Goal: Task Accomplishment & Management: Complete application form

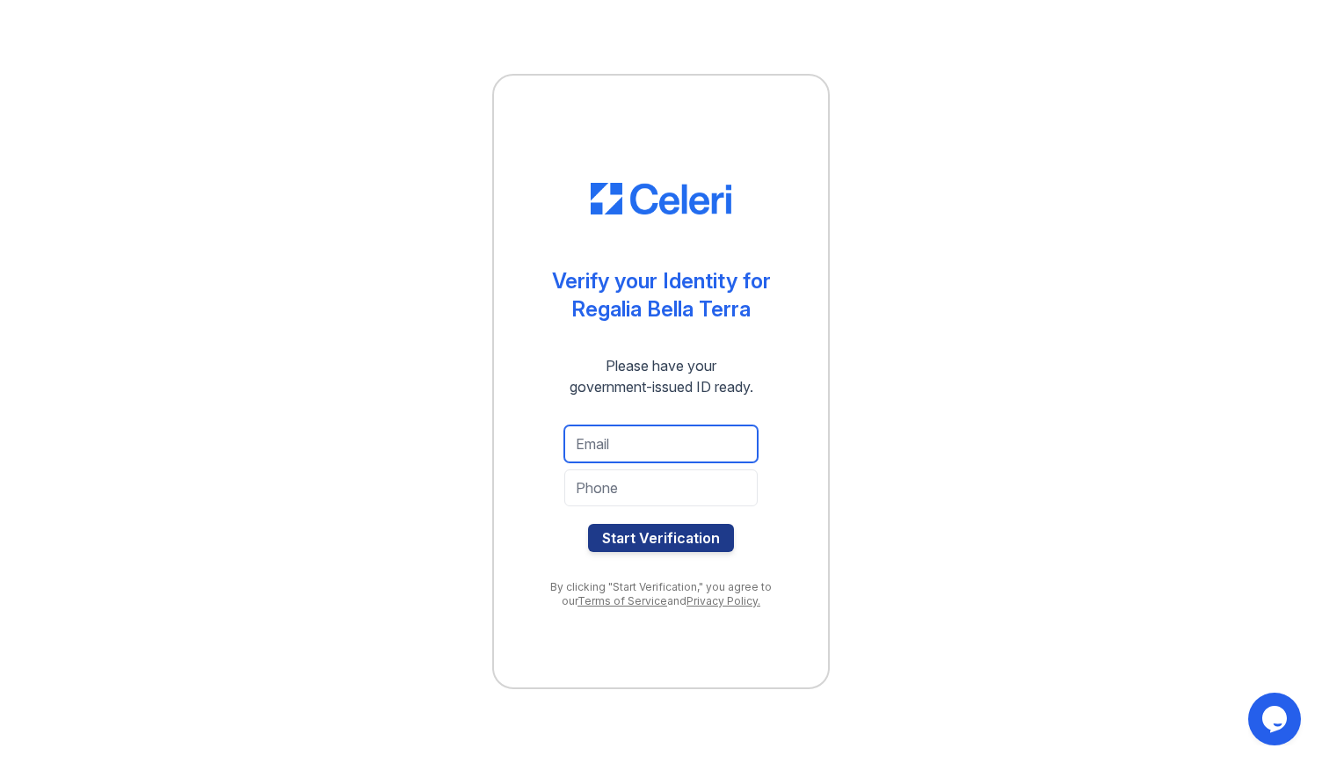
click at [643, 439] on input "email" at bounding box center [660, 443] width 193 height 37
click at [846, 404] on div "Verify your Identity for Regalia [GEOGRAPHIC_DATA] Please have your government-…" at bounding box center [661, 381] width 1266 height 763
click at [632, 439] on input "email" at bounding box center [660, 443] width 193 height 37
type input "[EMAIL_ADDRESS][DOMAIN_NAME]"
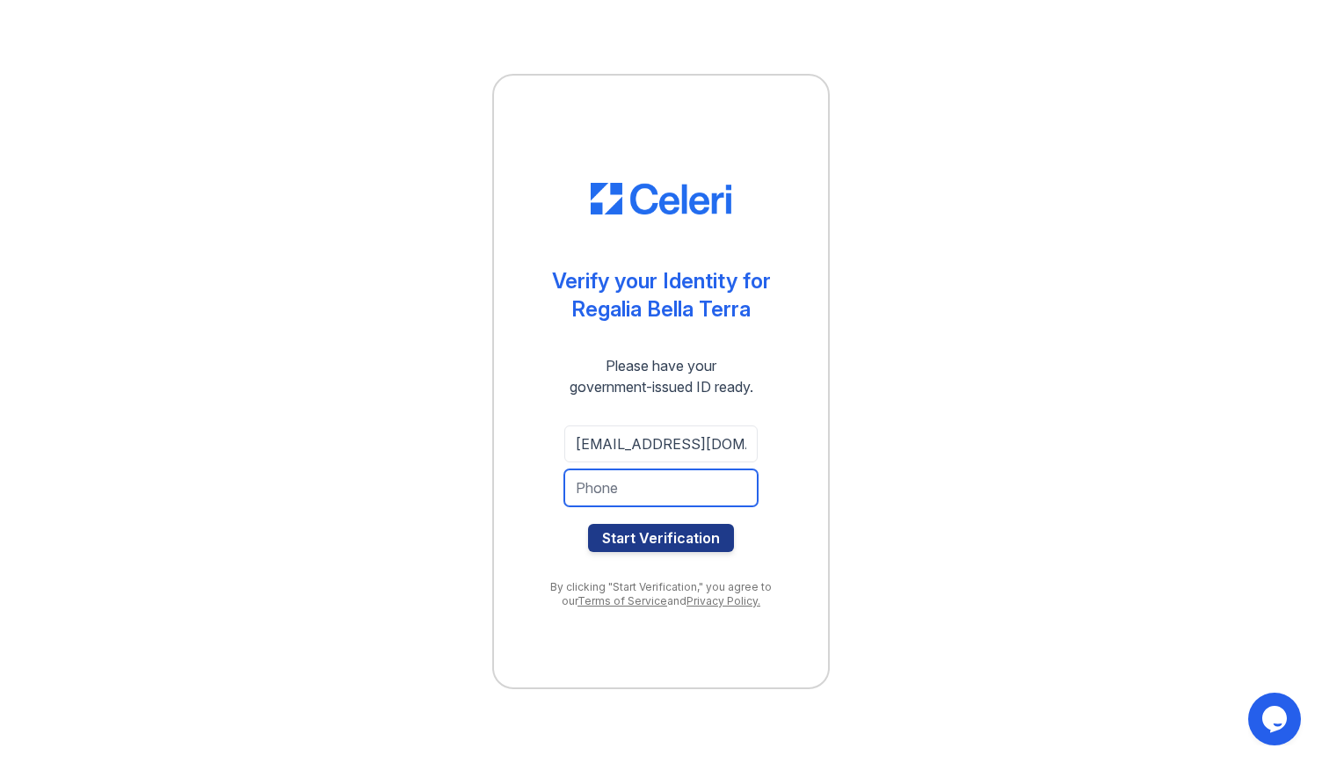
click at [624, 495] on input "tel" at bounding box center [660, 487] width 193 height 37
type input "8603710300"
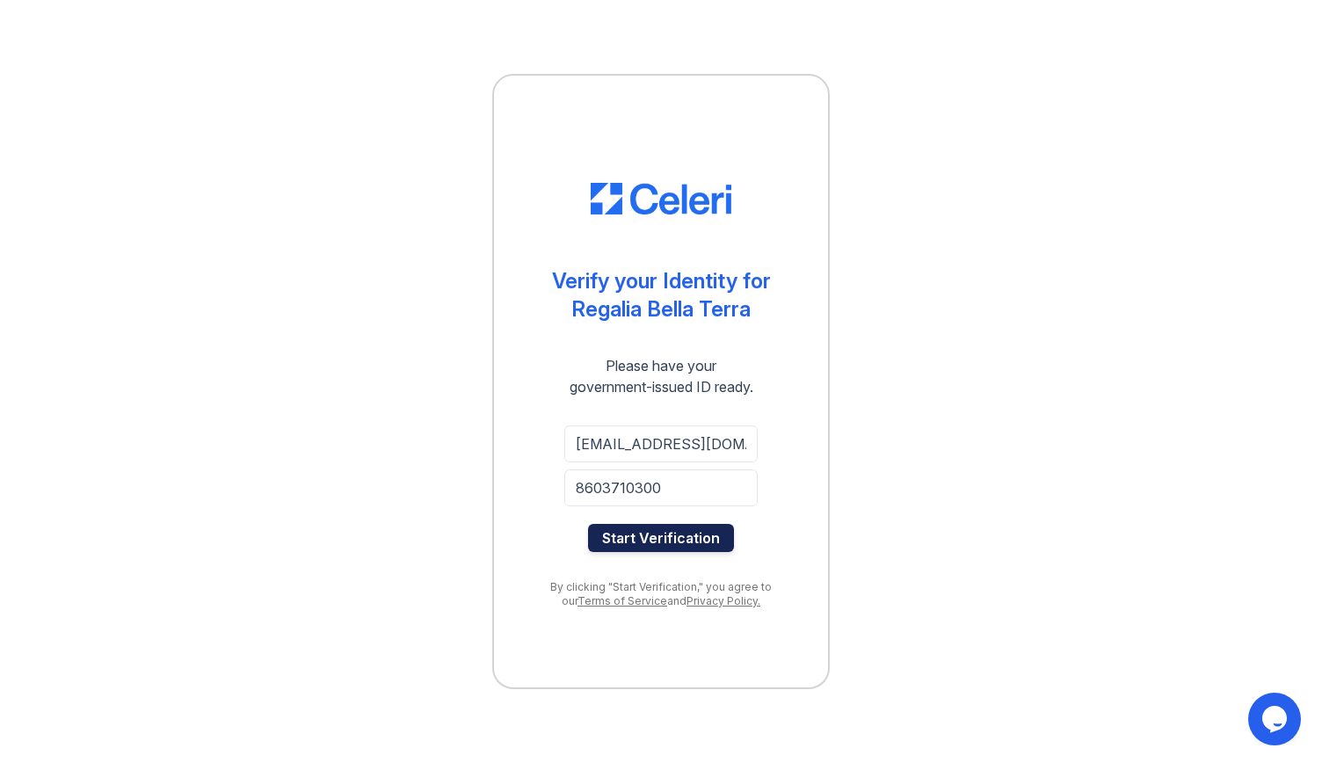
click at [631, 534] on button "Start Verification" at bounding box center [661, 538] width 146 height 28
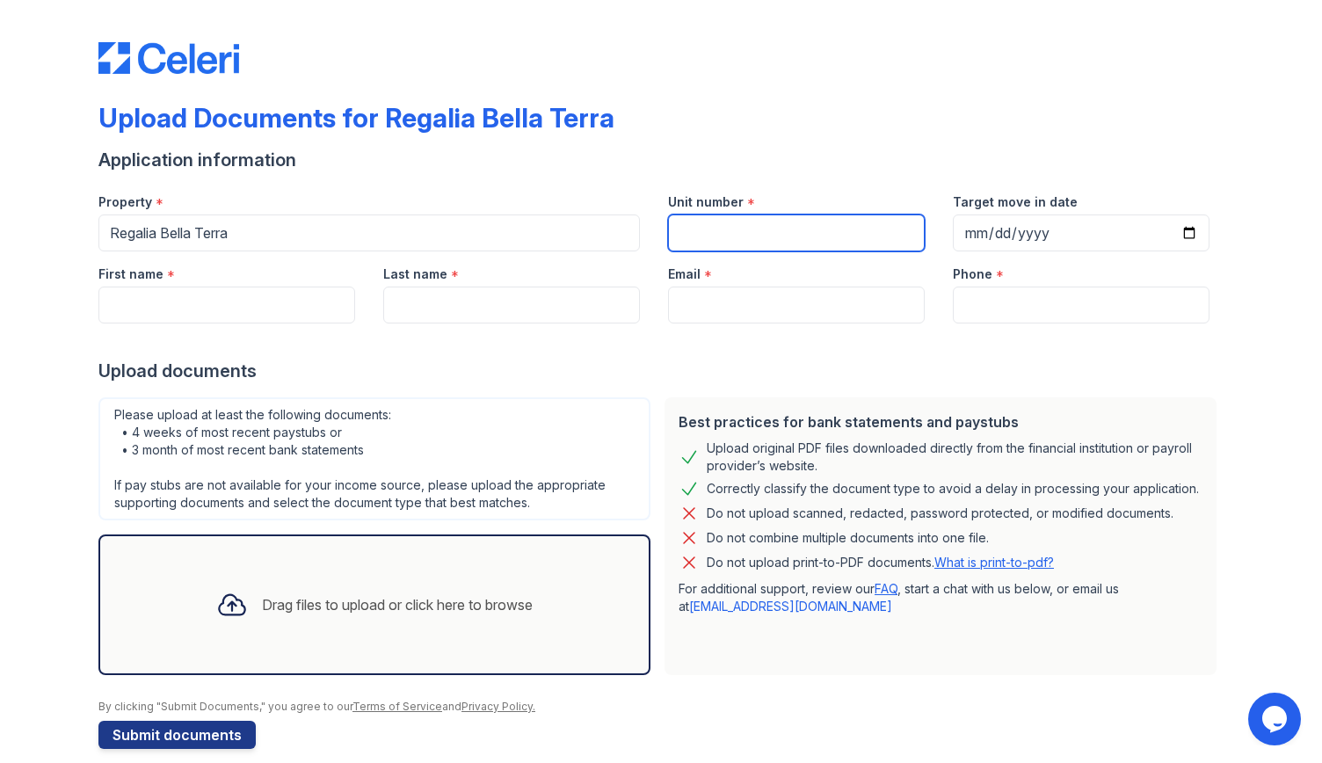
click at [722, 243] on input "Unit number" at bounding box center [796, 232] width 257 height 37
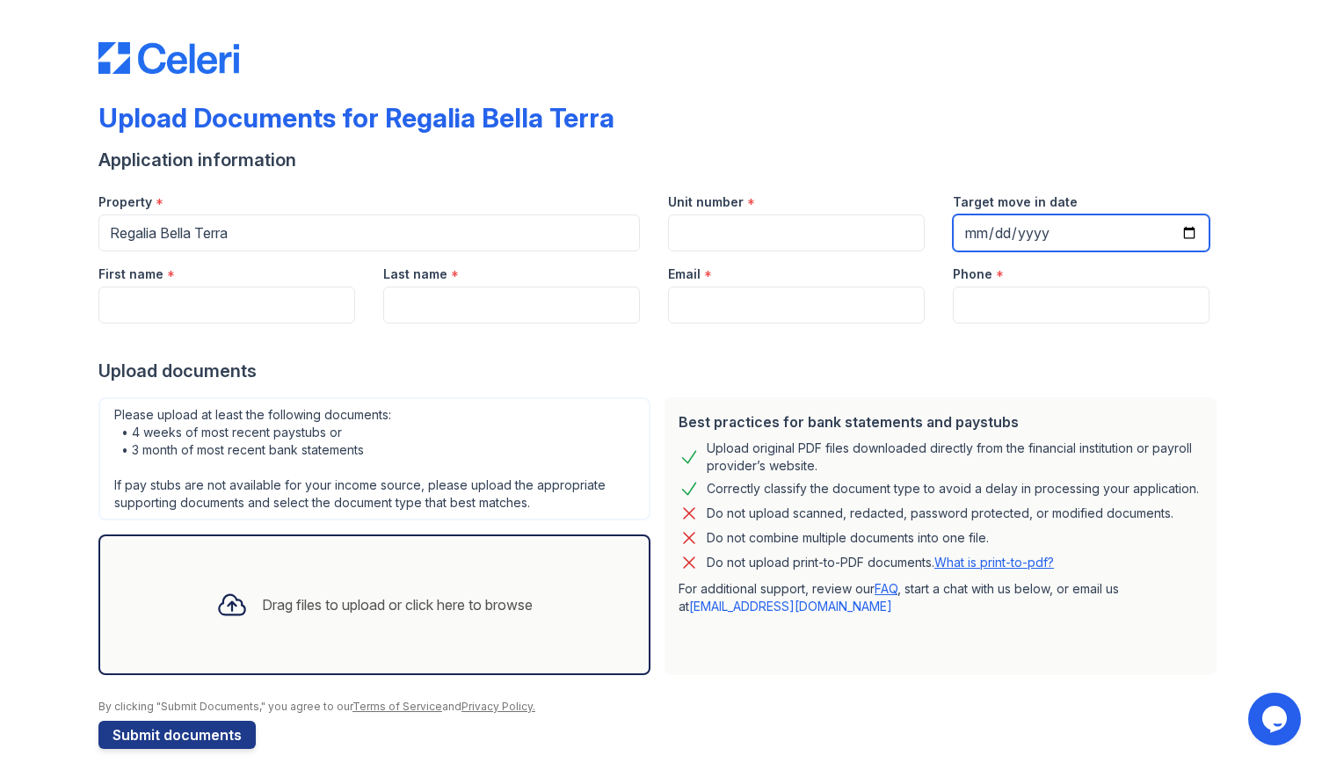
click at [1106, 235] on input "Target move in date" at bounding box center [1081, 232] width 257 height 37
type input "2002-01-17"
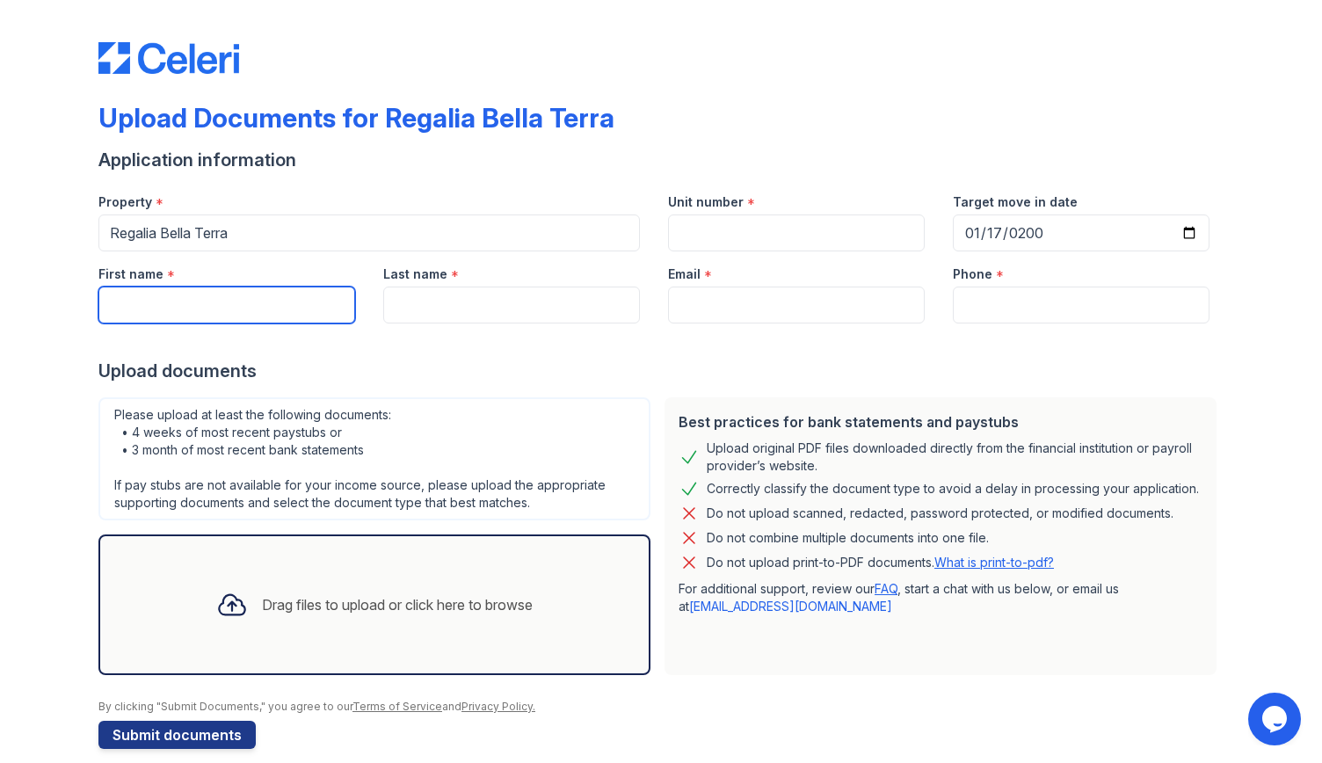
click at [258, 311] on input "First name" at bounding box center [226, 305] width 257 height 37
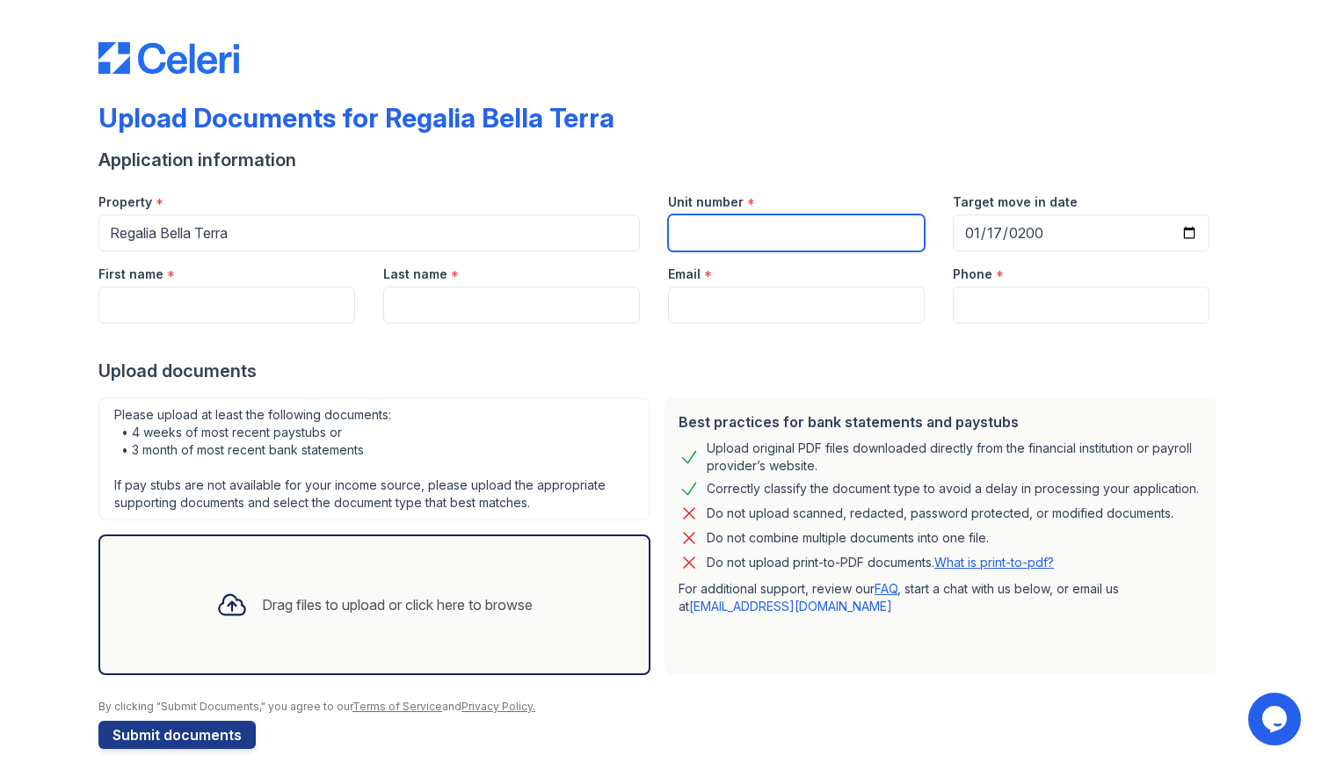
click at [793, 226] on input "Unit number" at bounding box center [796, 232] width 257 height 37
type input "1109"
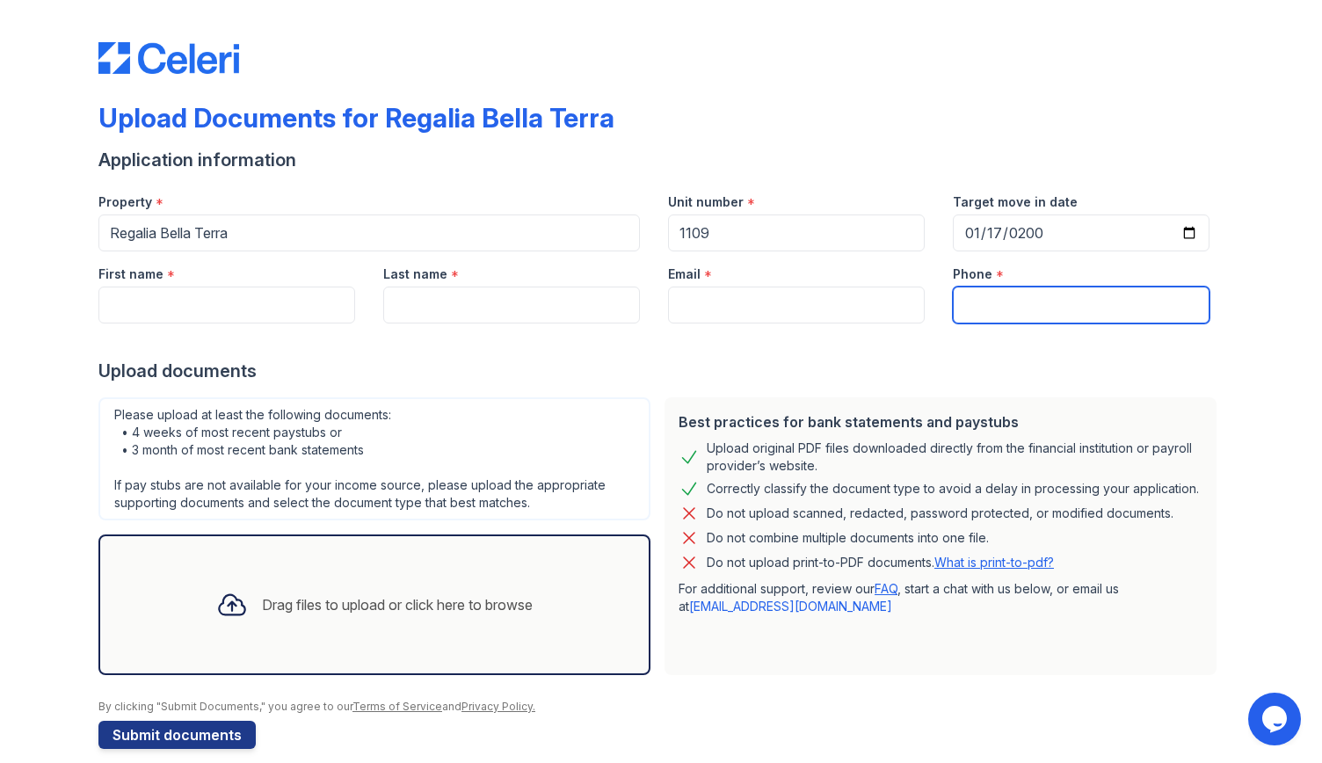
click at [1046, 307] on input "Phone" at bounding box center [1081, 305] width 257 height 37
click at [1030, 309] on input "Phone" at bounding box center [1081, 305] width 257 height 37
type input "8603710300"
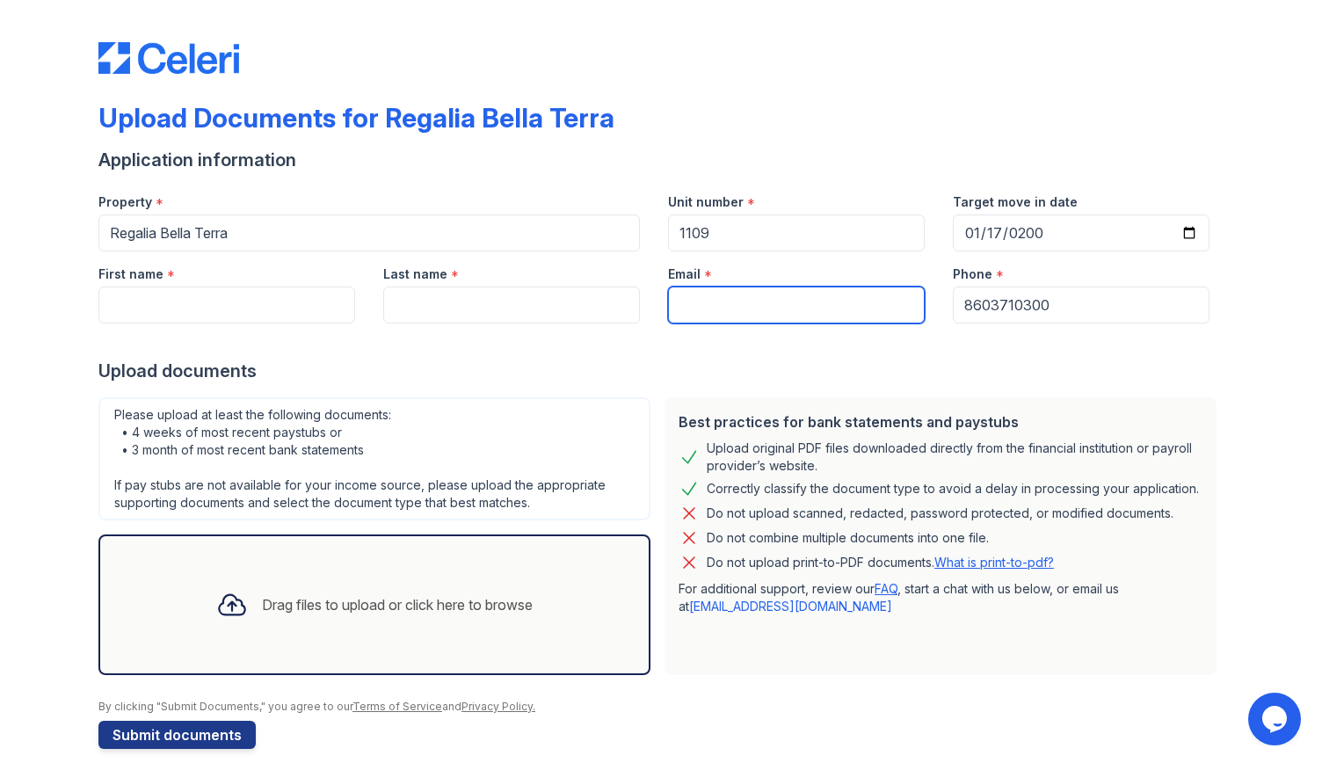
click at [730, 301] on input "Email" at bounding box center [796, 305] width 257 height 37
type input "[EMAIL_ADDRESS][DOMAIN_NAME]"
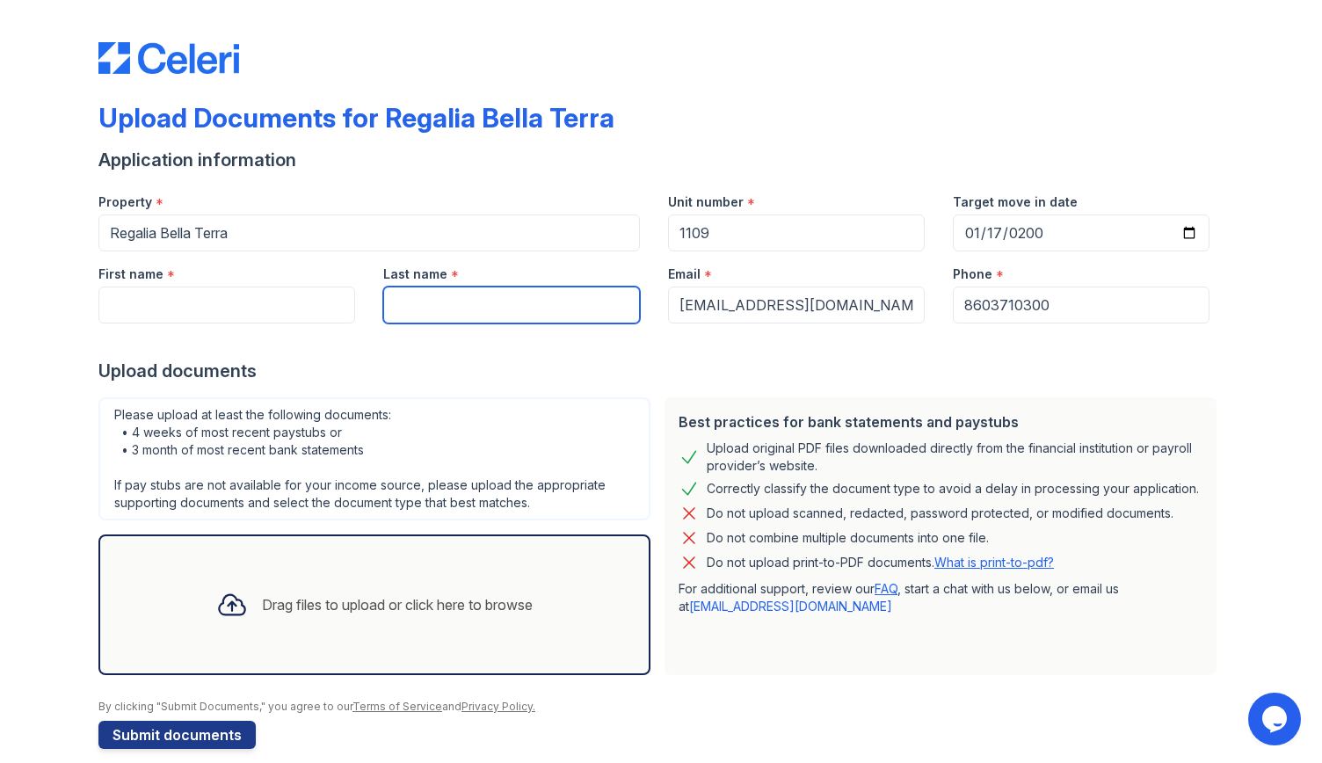
click at [483, 308] on input "Last name" at bounding box center [511, 305] width 257 height 37
type input "wilson"
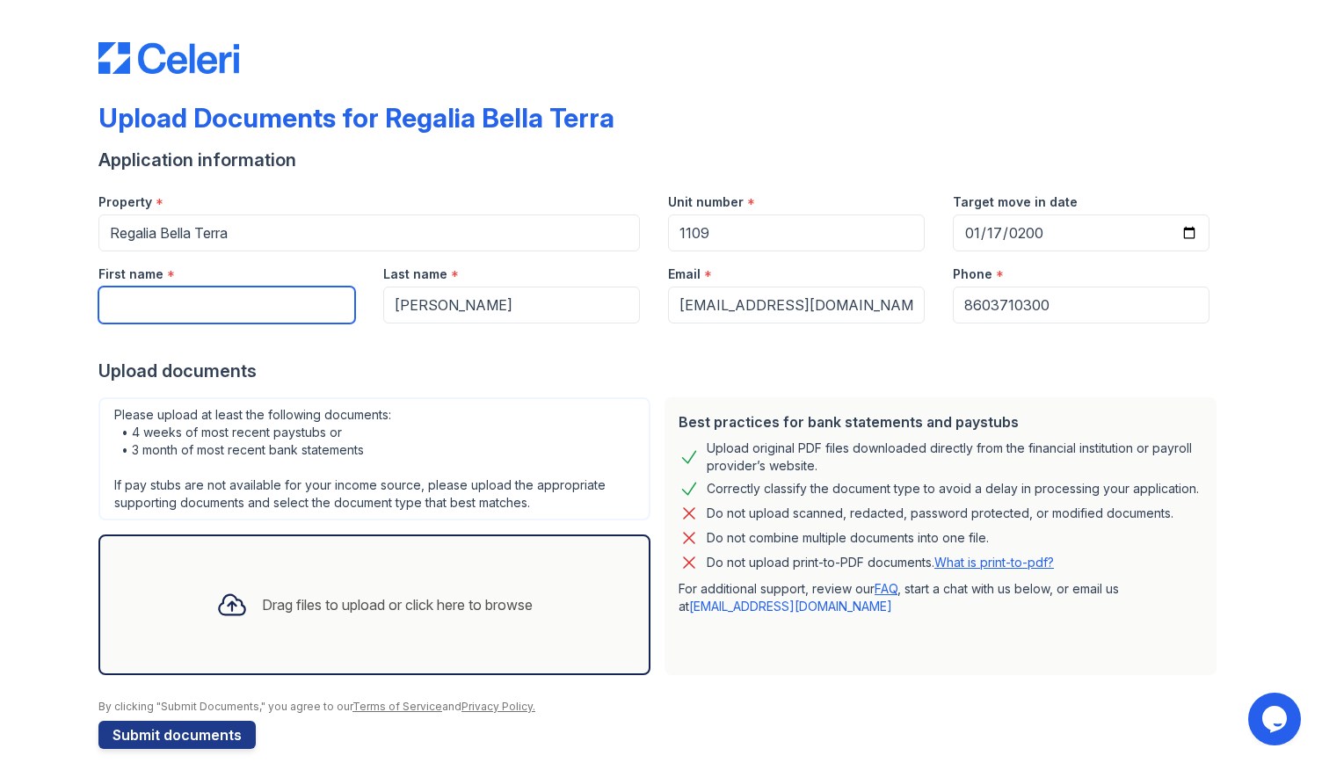
click at [247, 292] on input "First name" at bounding box center [226, 305] width 257 height 37
type input "Jhalan"
click at [570, 362] on div "Upload documents" at bounding box center [660, 371] width 1125 height 25
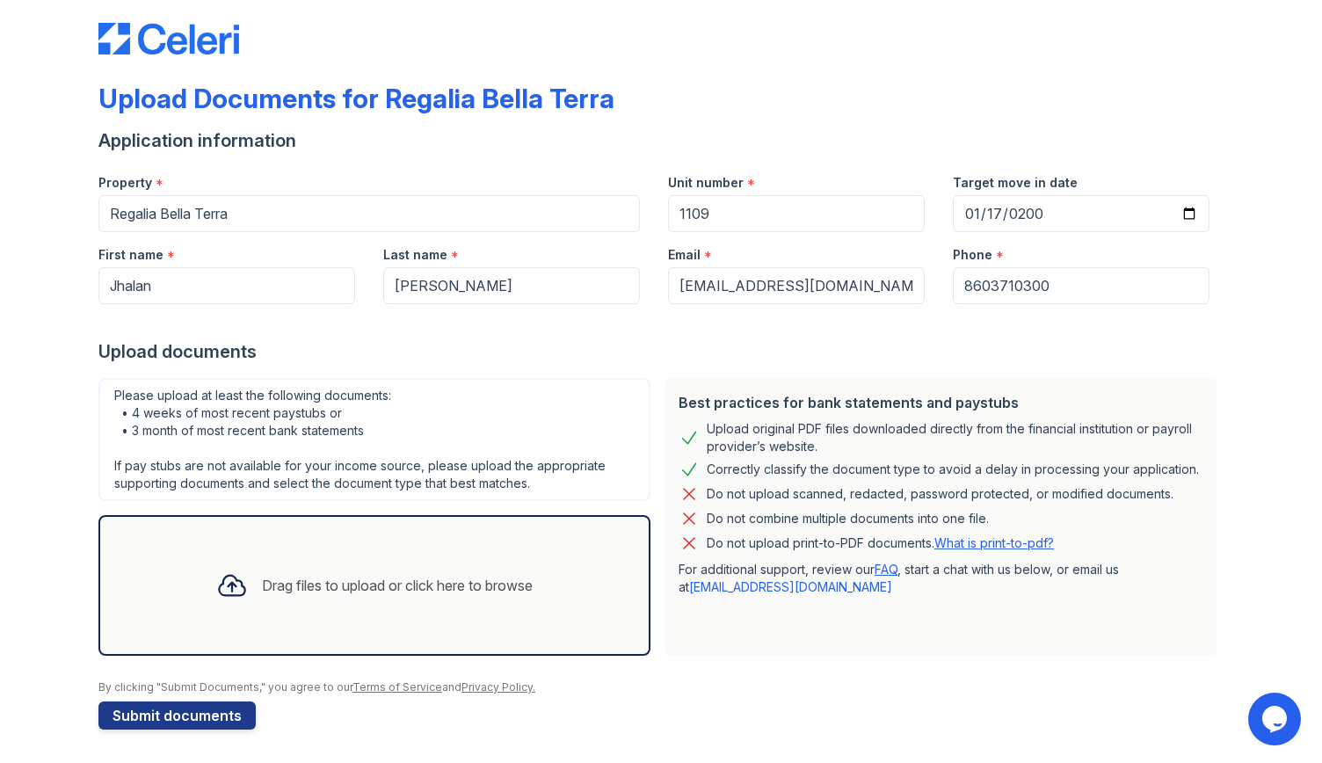
click at [234, 579] on icon at bounding box center [232, 586] width 32 height 32
click at [236, 581] on div at bounding box center [232, 586] width 46 height 46
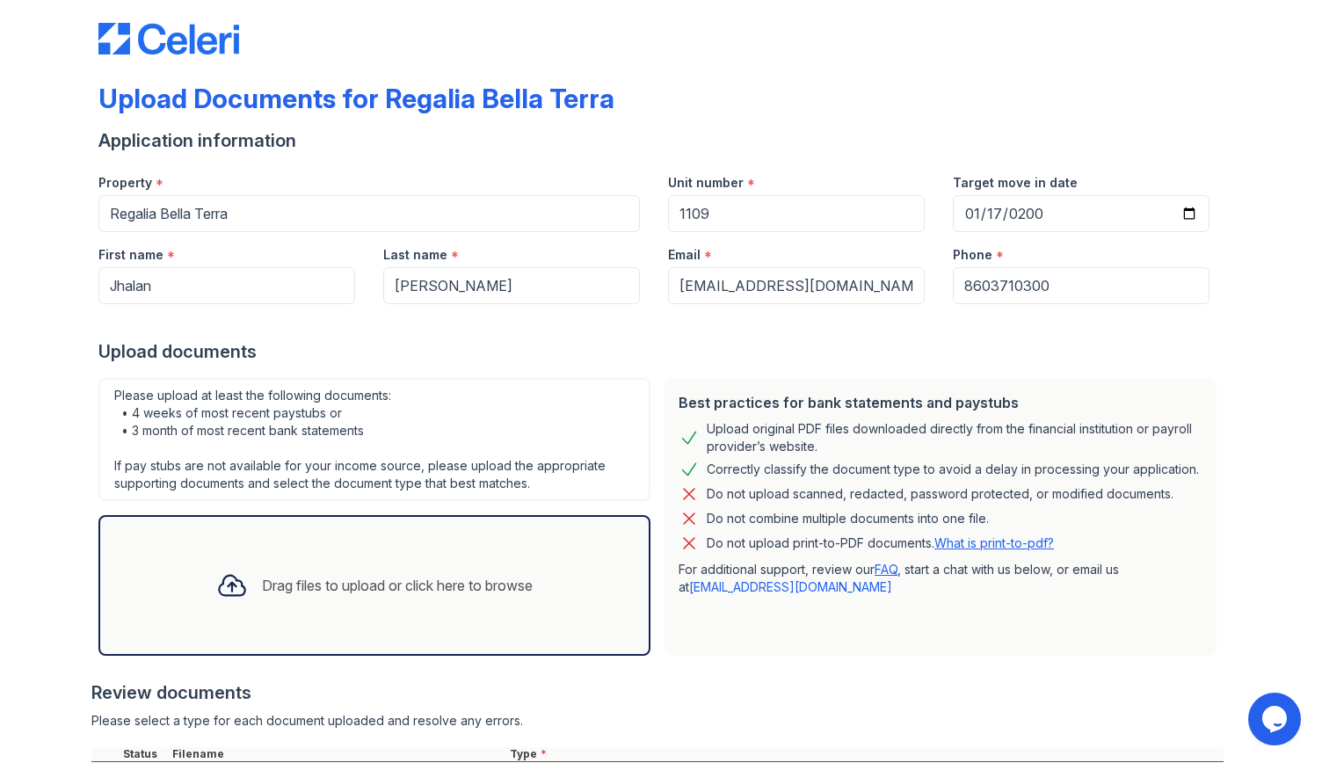
click at [313, 593] on div "Drag files to upload or click here to browse" at bounding box center [397, 585] width 271 height 21
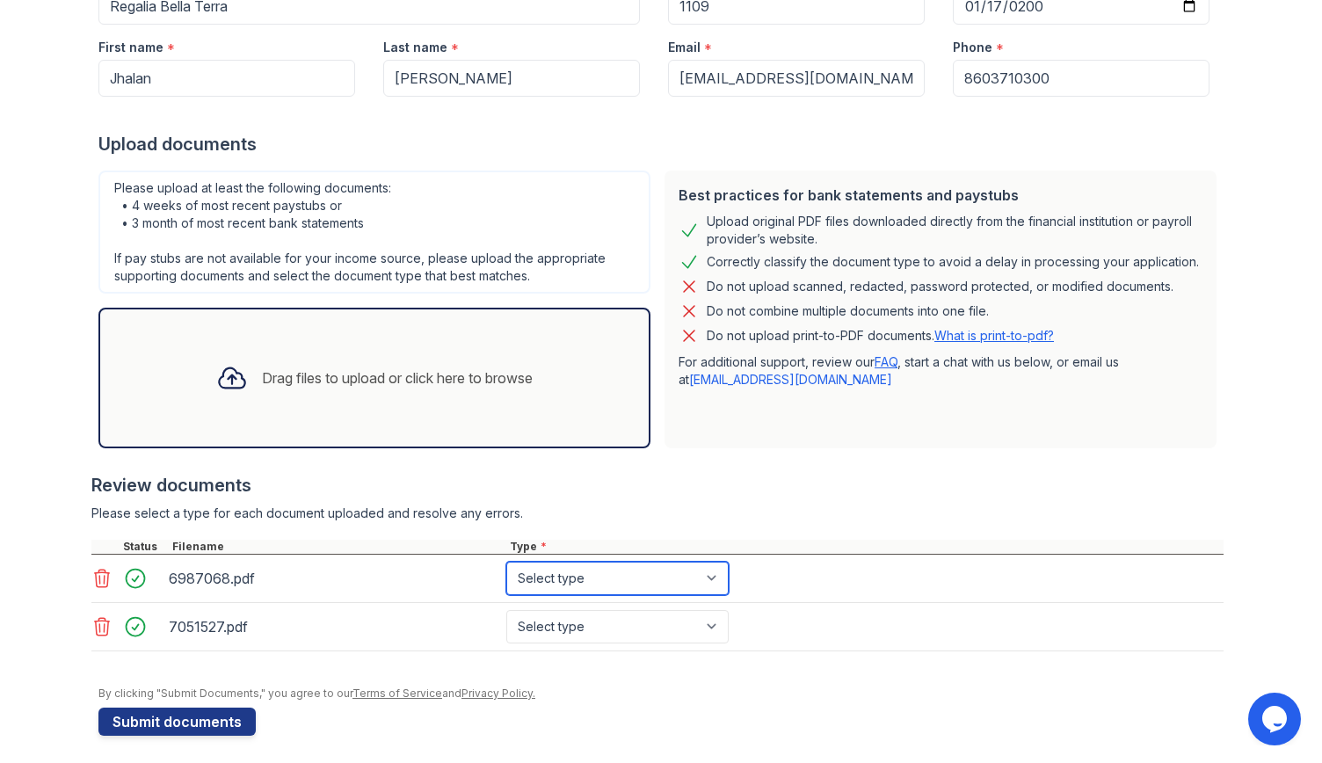
click at [587, 564] on select "Select type Paystub Bank Statement Offer Letter Tax Documents Benefit Award Let…" at bounding box center [617, 578] width 222 height 33
select select "paystub"
click at [506, 562] on select "Select type Paystub Bank Statement Offer Letter Tax Documents Benefit Award Let…" at bounding box center [617, 578] width 222 height 33
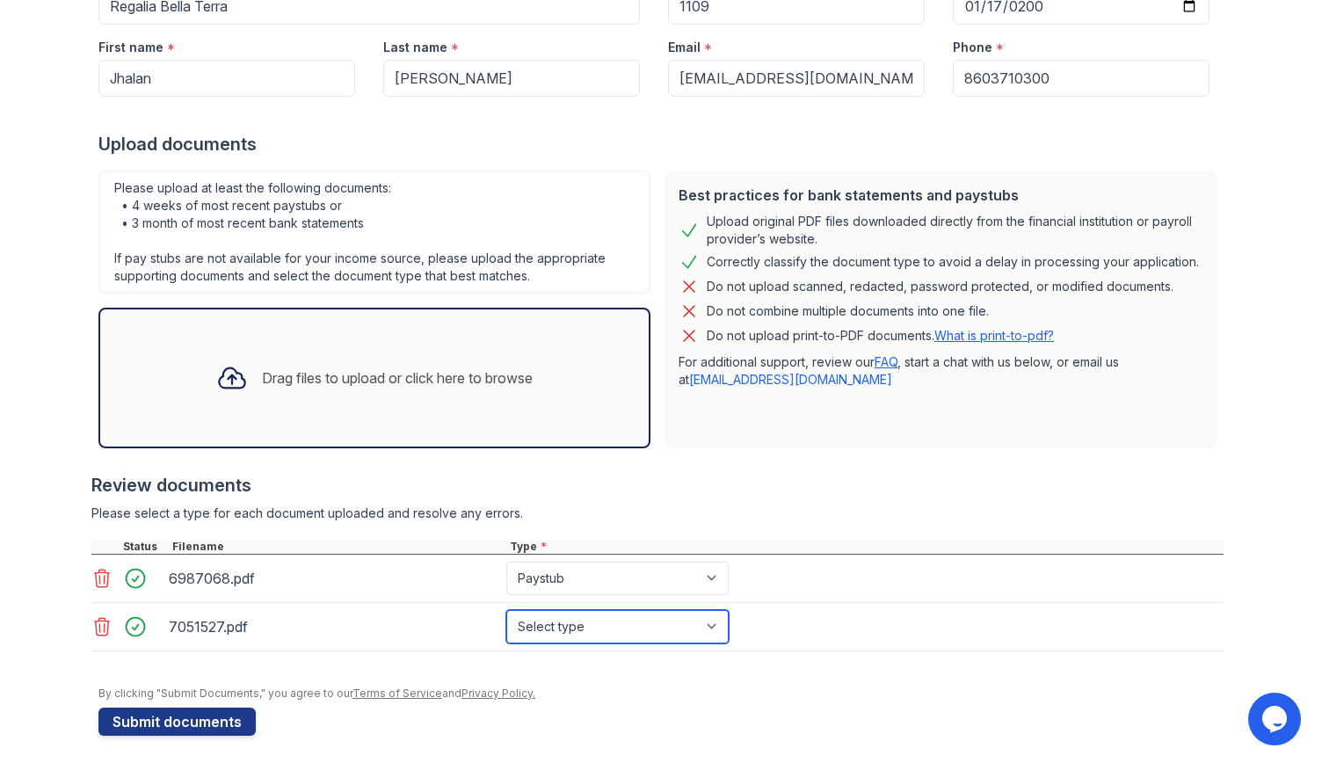
click at [563, 613] on select "Select type Paystub Bank Statement Offer Letter Tax Documents Benefit Award Let…" at bounding box center [617, 626] width 222 height 33
select select "paystub"
click at [506, 610] on select "Select type Paystub Bank Statement Offer Letter Tax Documents Benefit Award Let…" at bounding box center [617, 626] width 222 height 33
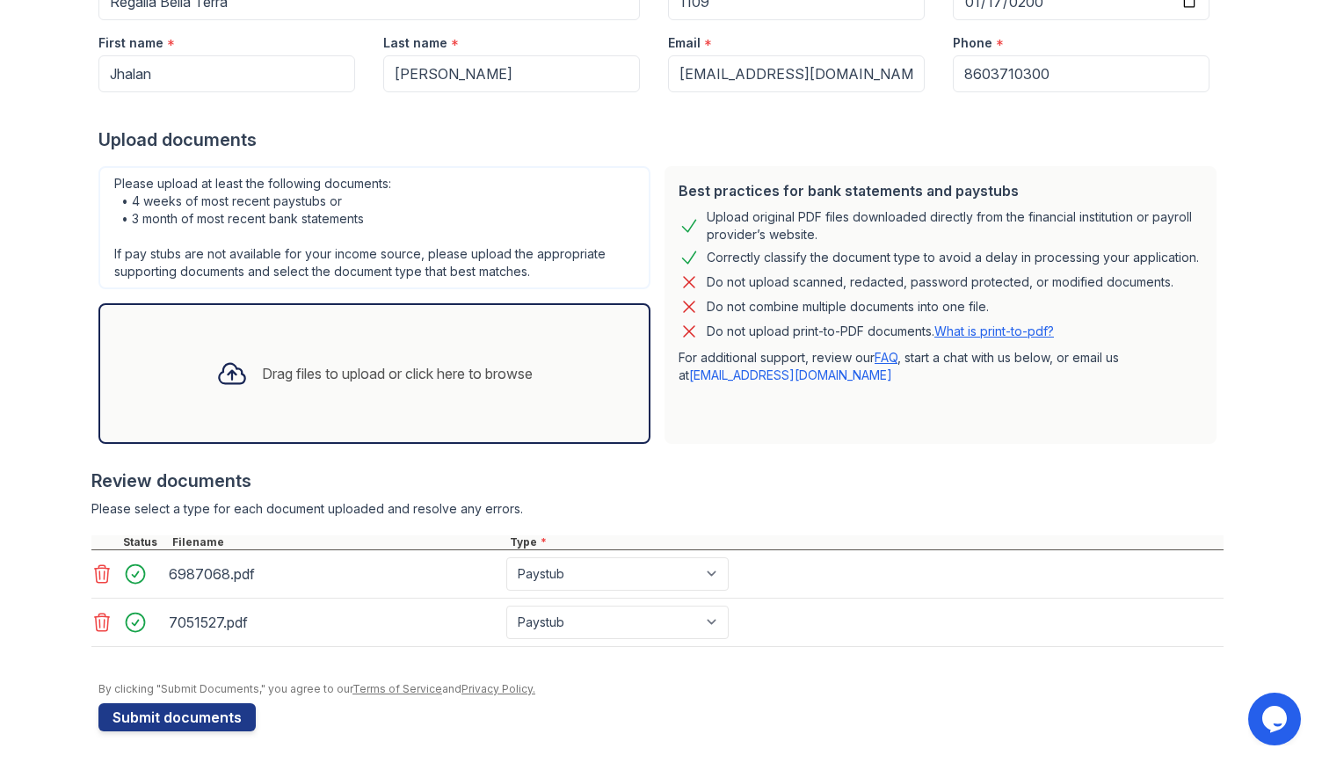
click at [447, 372] on div "Drag files to upload or click here to browse" at bounding box center [397, 373] width 271 height 21
click at [457, 410] on div "Drag files to upload or click here to browse" at bounding box center [374, 373] width 552 height 141
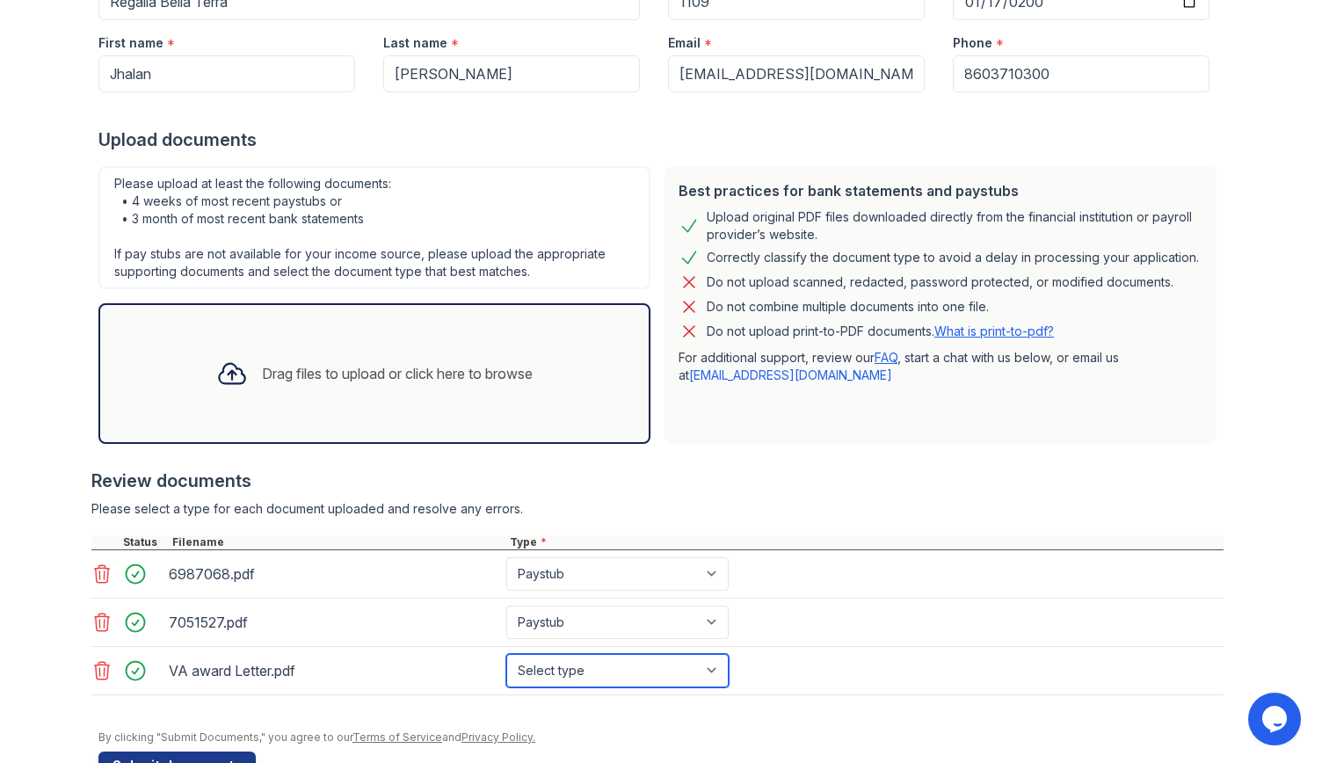
click at [551, 664] on select "Select type Paystub Bank Statement Offer Letter Tax Documents Benefit Award Let…" at bounding box center [617, 670] width 222 height 33
select select "benefit_award_letter"
click at [506, 654] on select "Select type Paystub Bank Statement Offer Letter Tax Documents Benefit Award Let…" at bounding box center [617, 670] width 222 height 33
click at [385, 376] on div "Drag files to upload or click here to browse" at bounding box center [397, 373] width 271 height 21
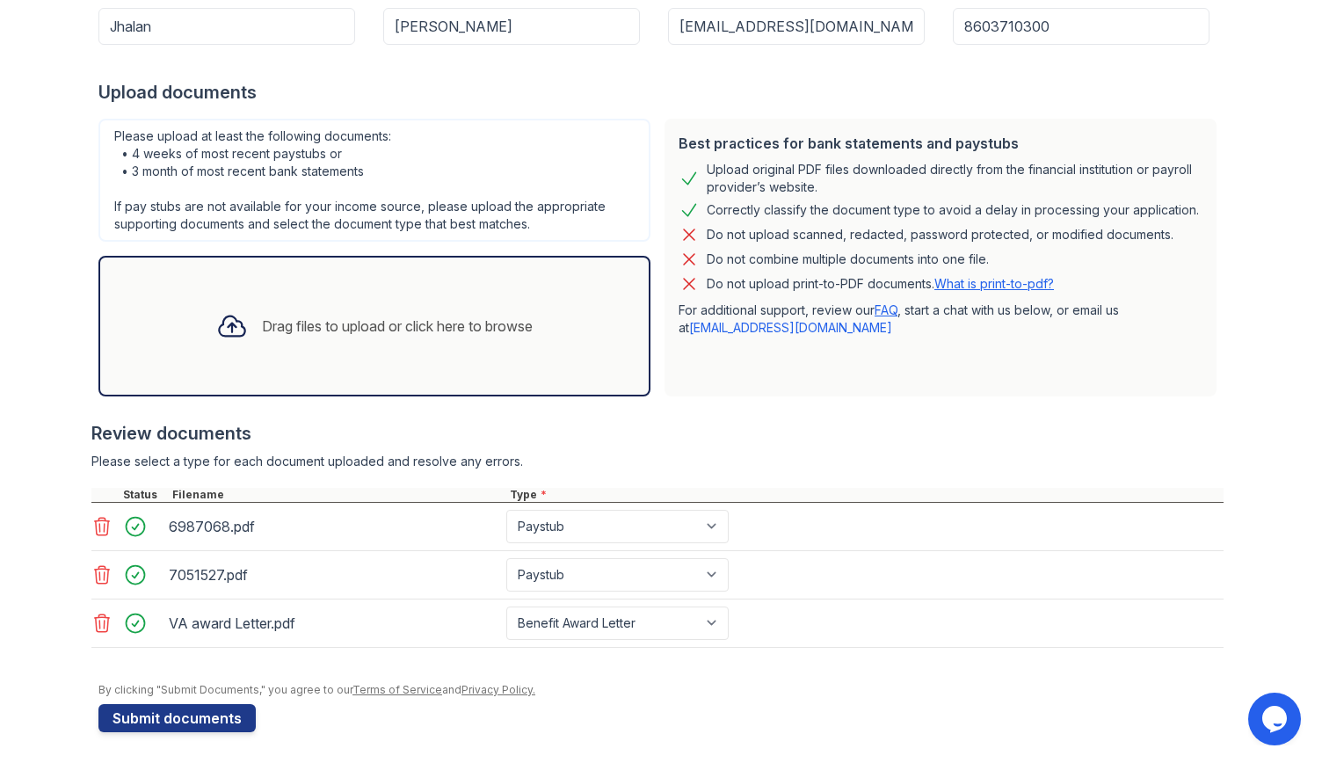
click at [499, 359] on div "Drag files to upload or click here to browse" at bounding box center [374, 326] width 552 height 141
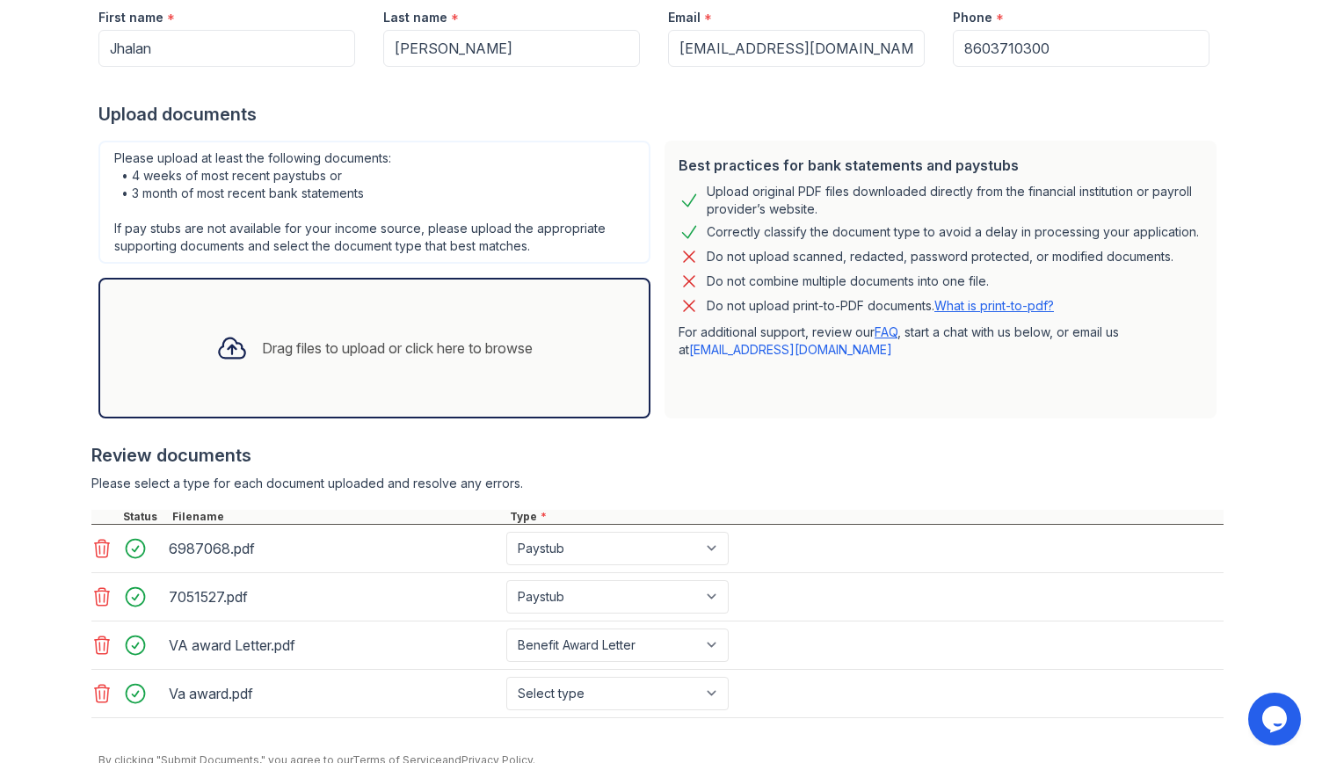
scroll to position [326, 0]
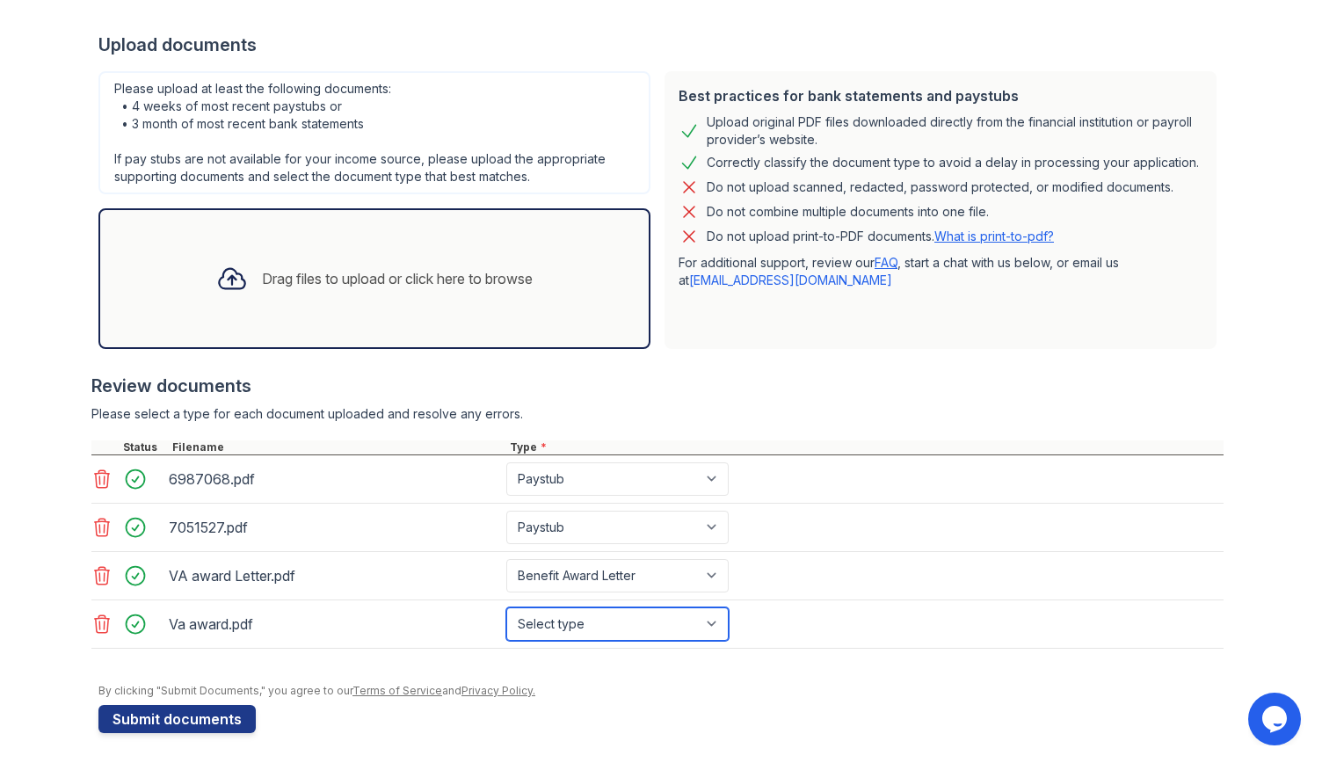
click at [590, 614] on select "Select type Paystub Bank Statement Offer Letter Tax Documents Benefit Award Let…" at bounding box center [617, 623] width 222 height 33
select select "benefit_award_letter"
click at [506, 607] on select "Select type Paystub Bank Statement Offer Letter Tax Documents Benefit Award Let…" at bounding box center [617, 623] width 222 height 33
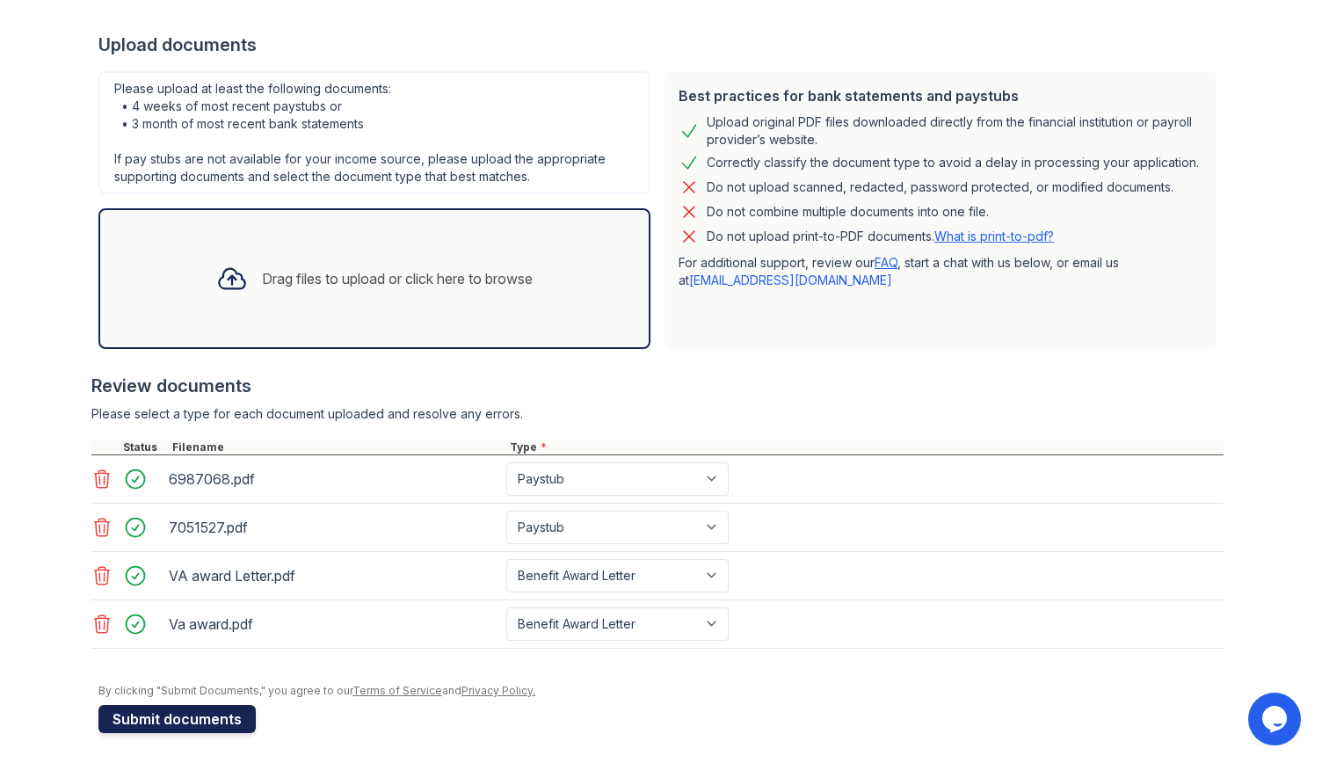
click at [160, 715] on button "Submit documents" at bounding box center [176, 719] width 157 height 28
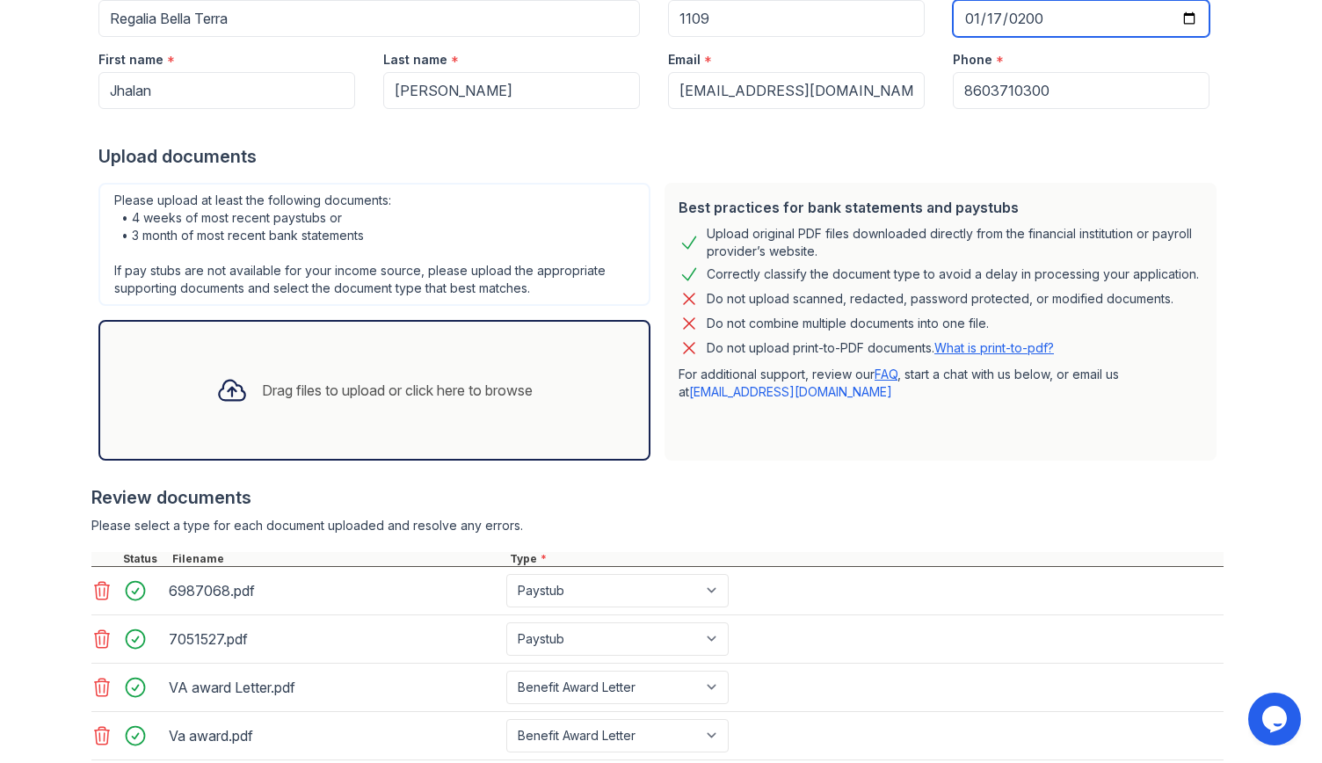
scroll to position [0, 0]
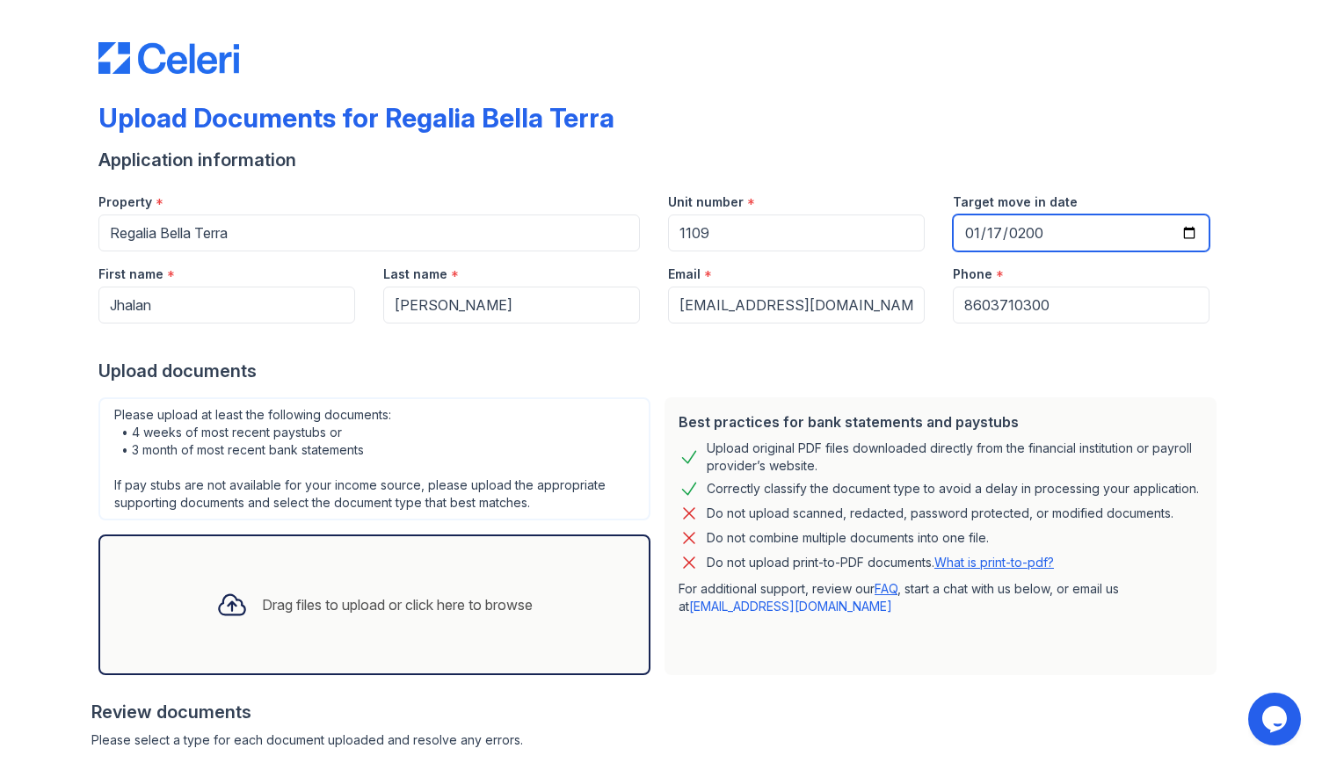
click at [1064, 228] on input "2002-01-17" at bounding box center [1081, 232] width 257 height 37
click at [1188, 229] on input "2002-01-17" at bounding box center [1081, 232] width 257 height 37
type input "2025-09-26"
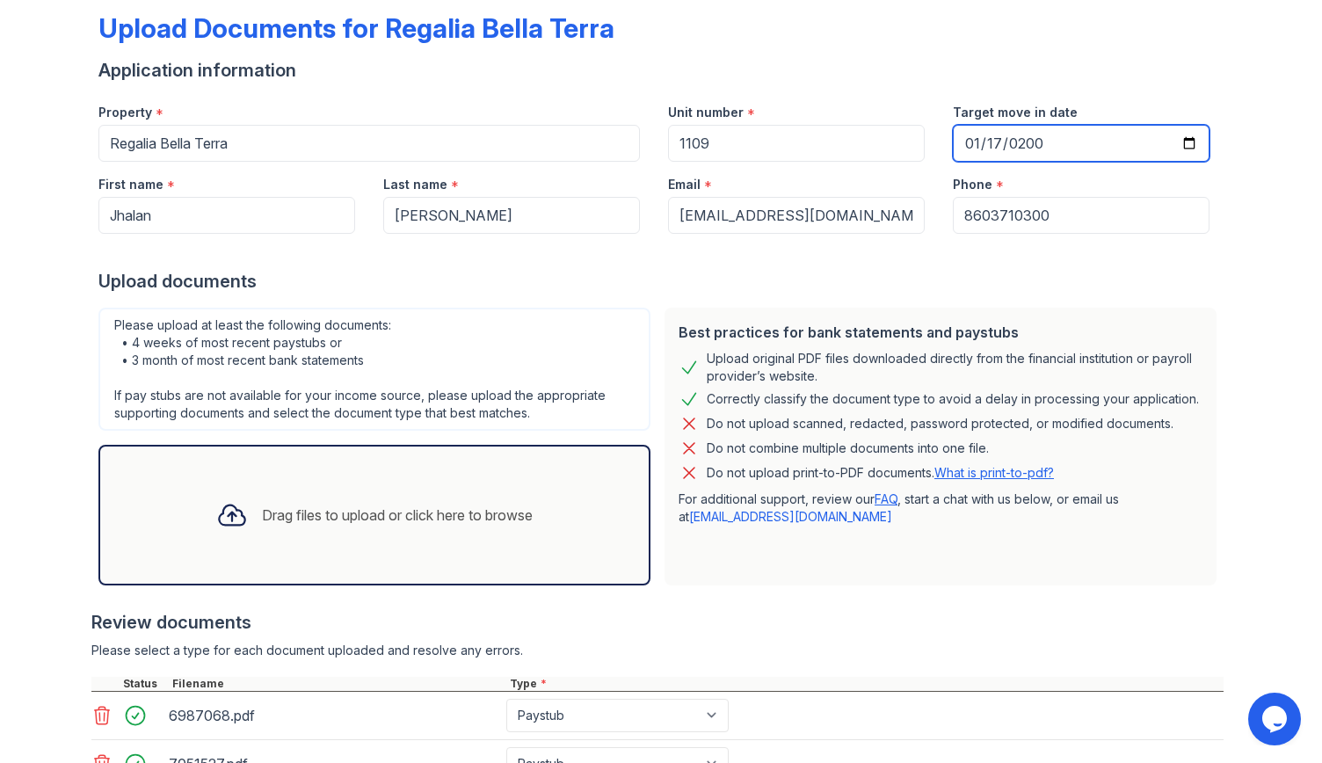
scroll to position [89, 0]
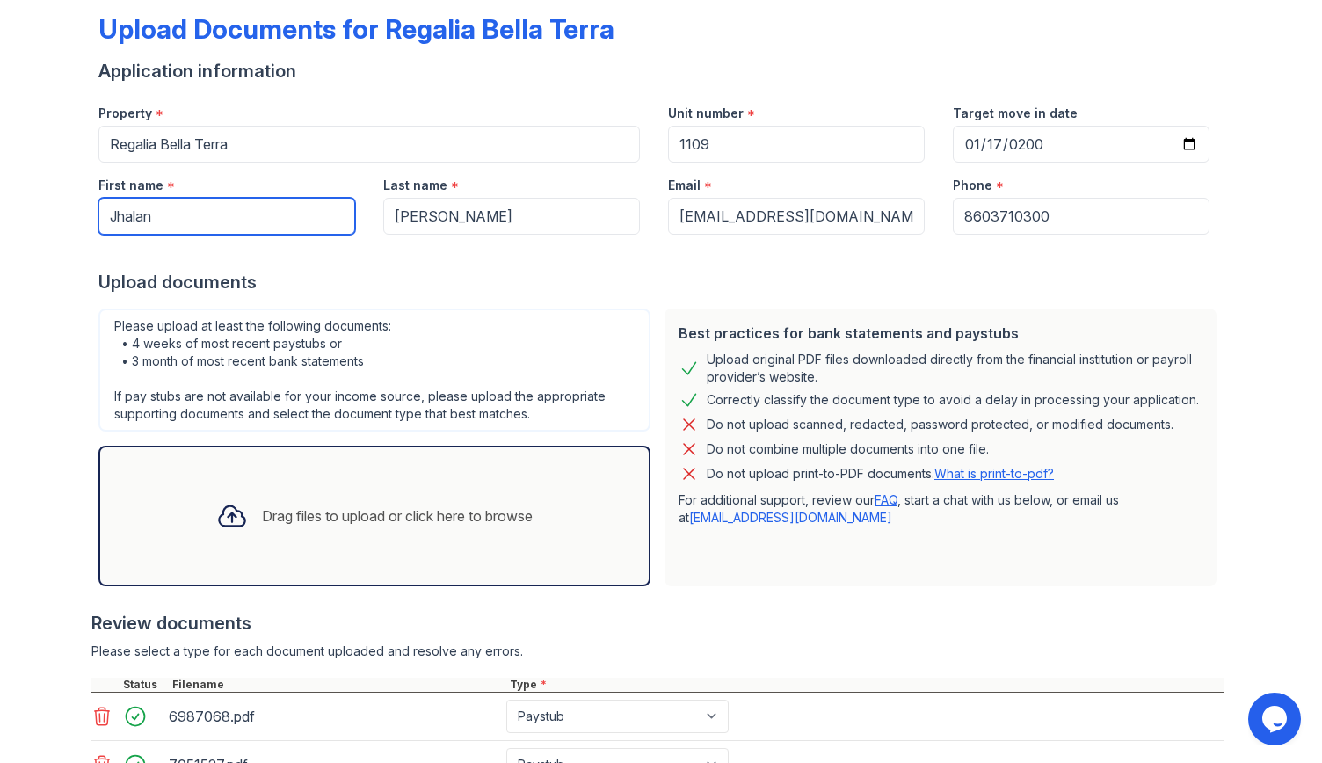
click at [124, 212] on input "Jhalan" at bounding box center [226, 216] width 257 height 37
type input "Jhailan"
click at [439, 305] on div "Please upload at least the following documents: • 4 weeks of most recent paystu…" at bounding box center [374, 447] width 566 height 292
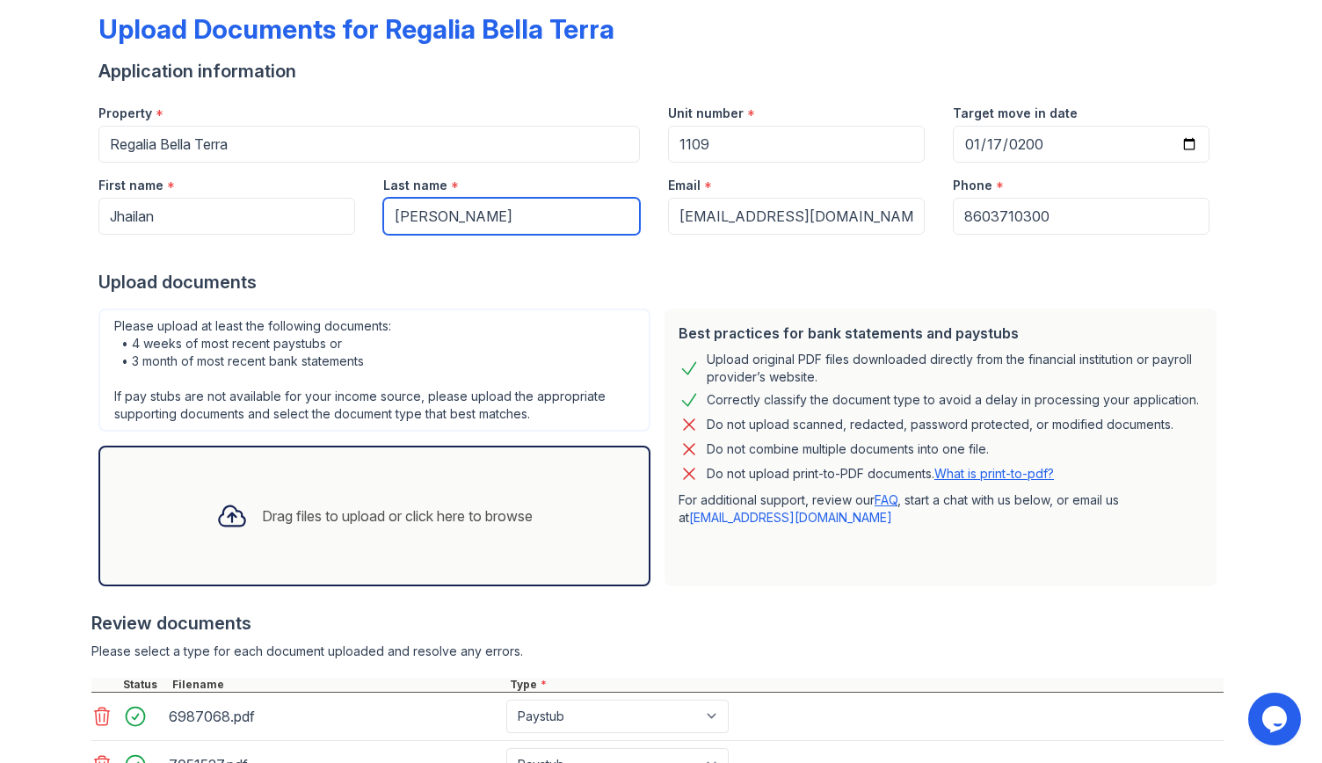
click at [394, 212] on input "wilson" at bounding box center [511, 216] width 257 height 37
type input "Wilson"
click at [514, 284] on div "Upload documents" at bounding box center [660, 282] width 1125 height 25
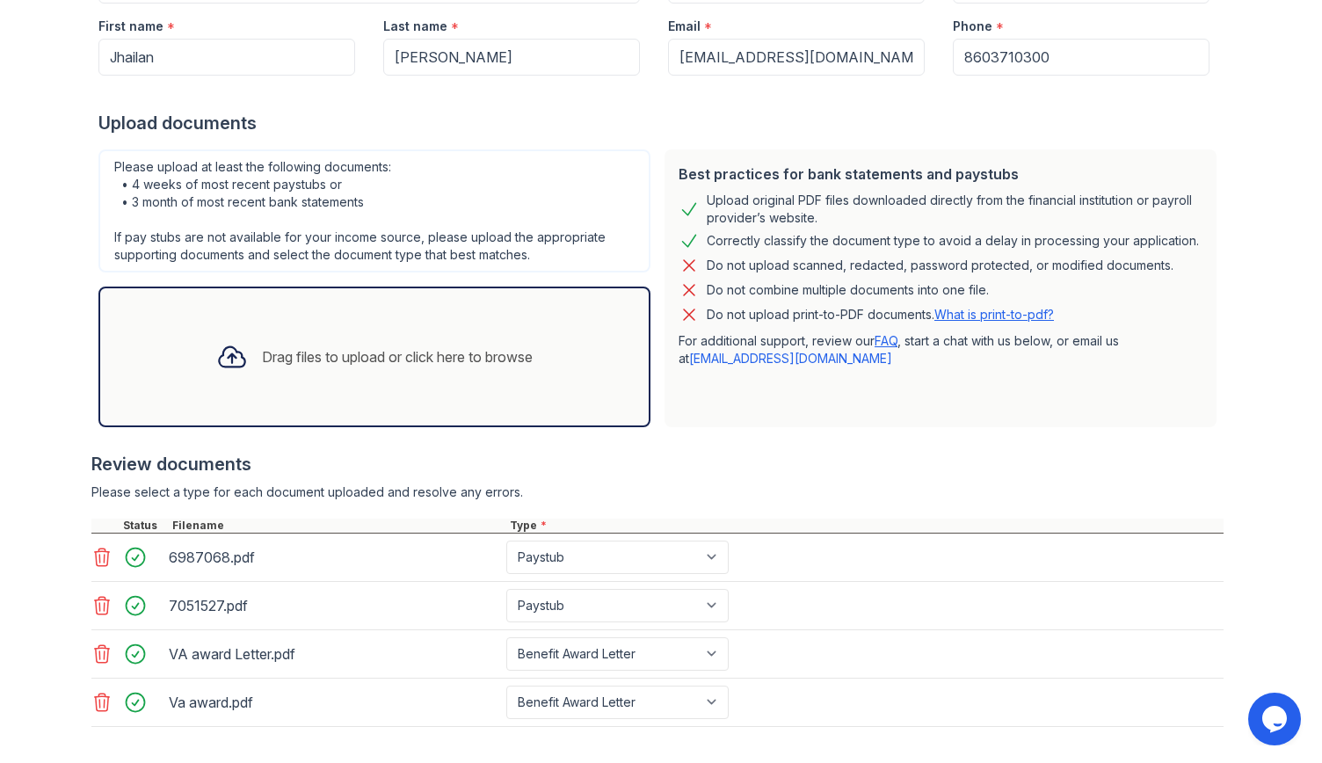
scroll to position [326, 0]
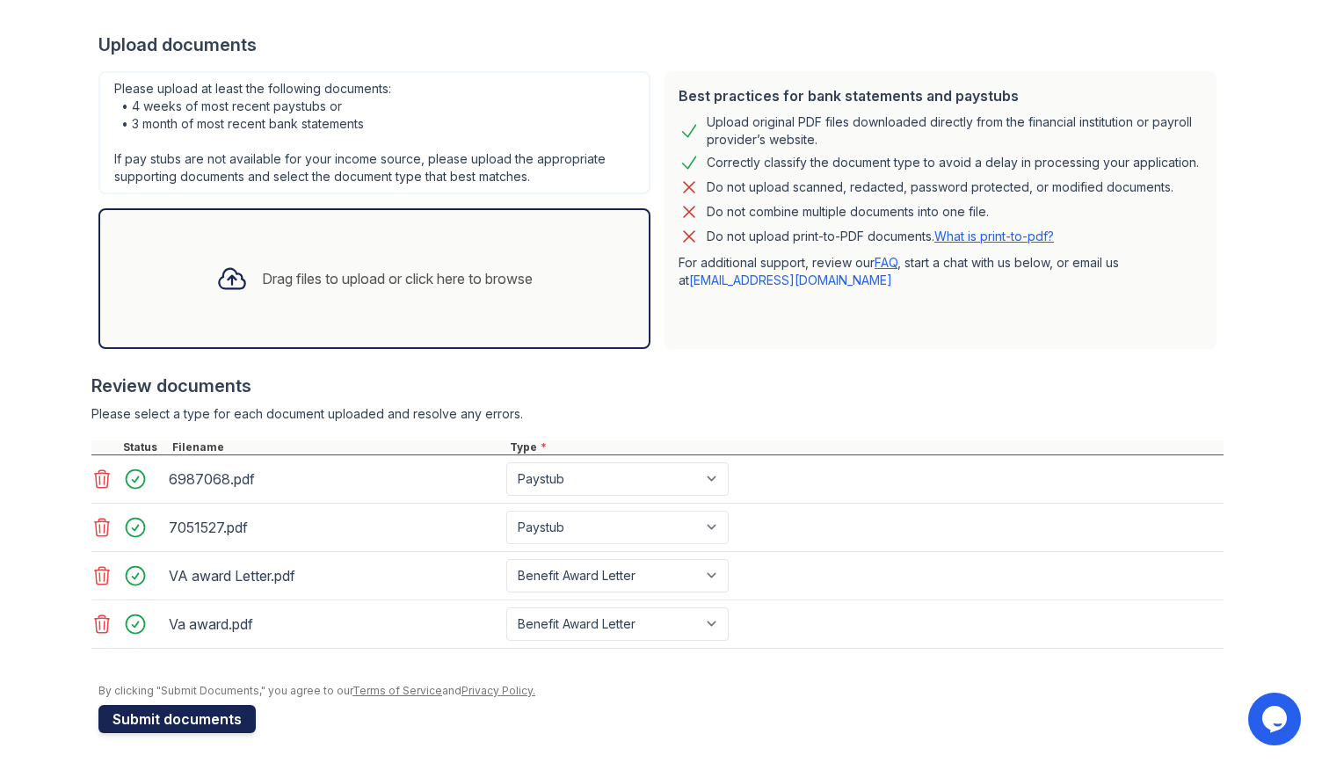
click at [190, 715] on button "Submit documents" at bounding box center [176, 719] width 157 height 28
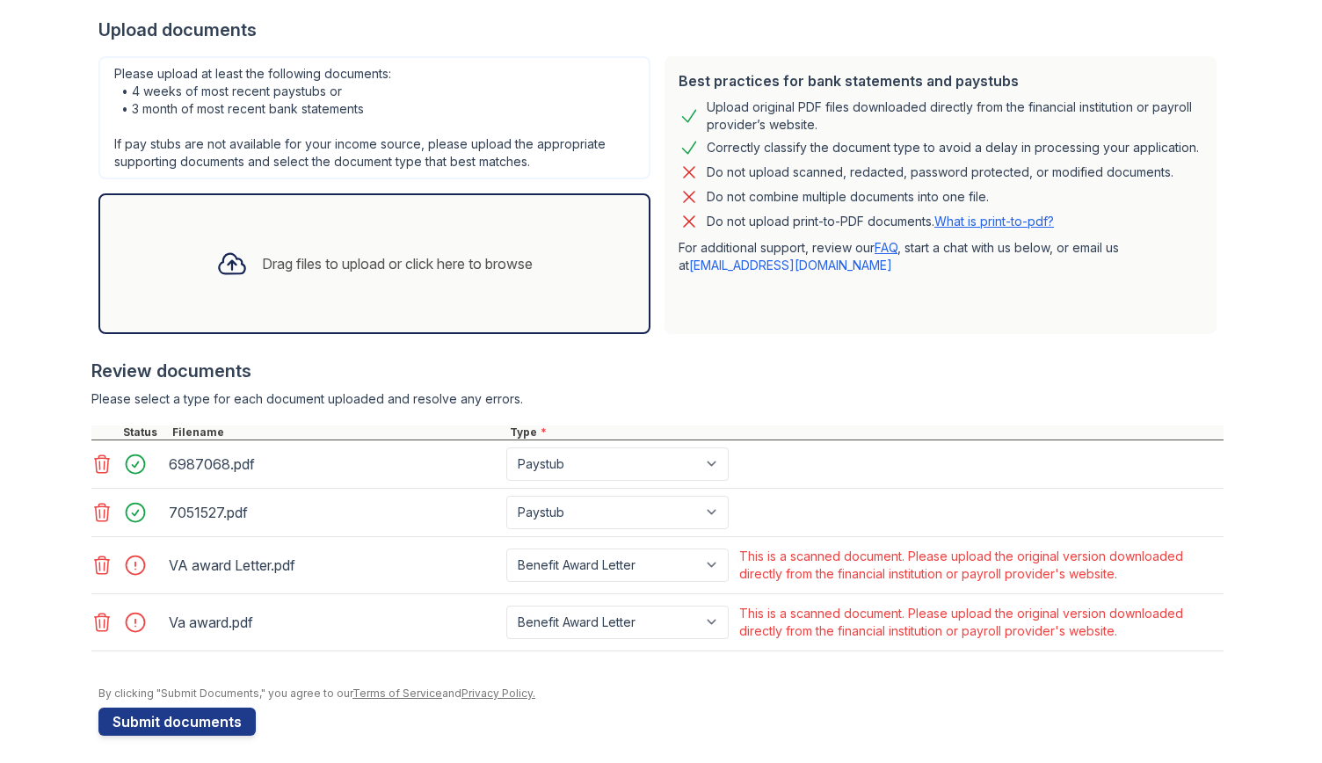
scroll to position [391, 0]
click at [790, 359] on div "Review documents" at bounding box center [657, 370] width 1132 height 25
click at [91, 558] on icon at bounding box center [101, 564] width 21 height 21
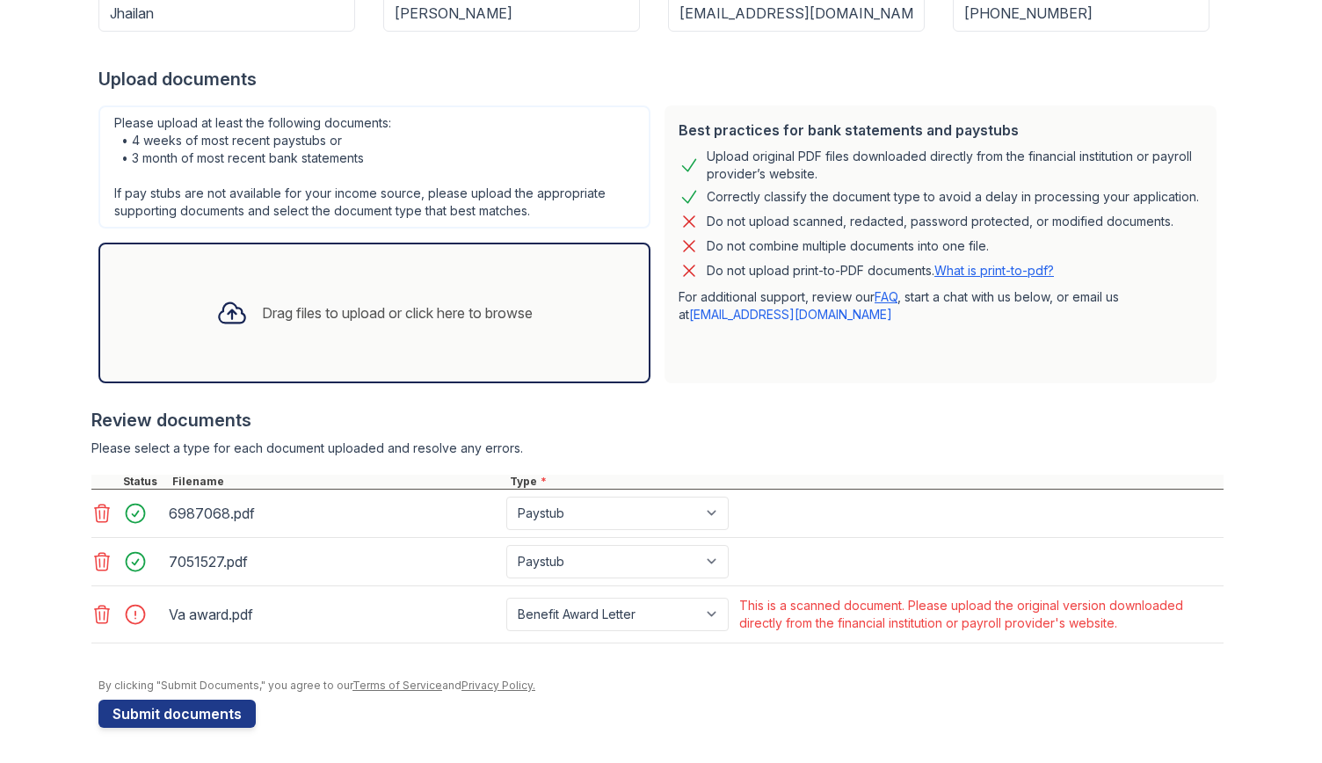
scroll to position [338, 0]
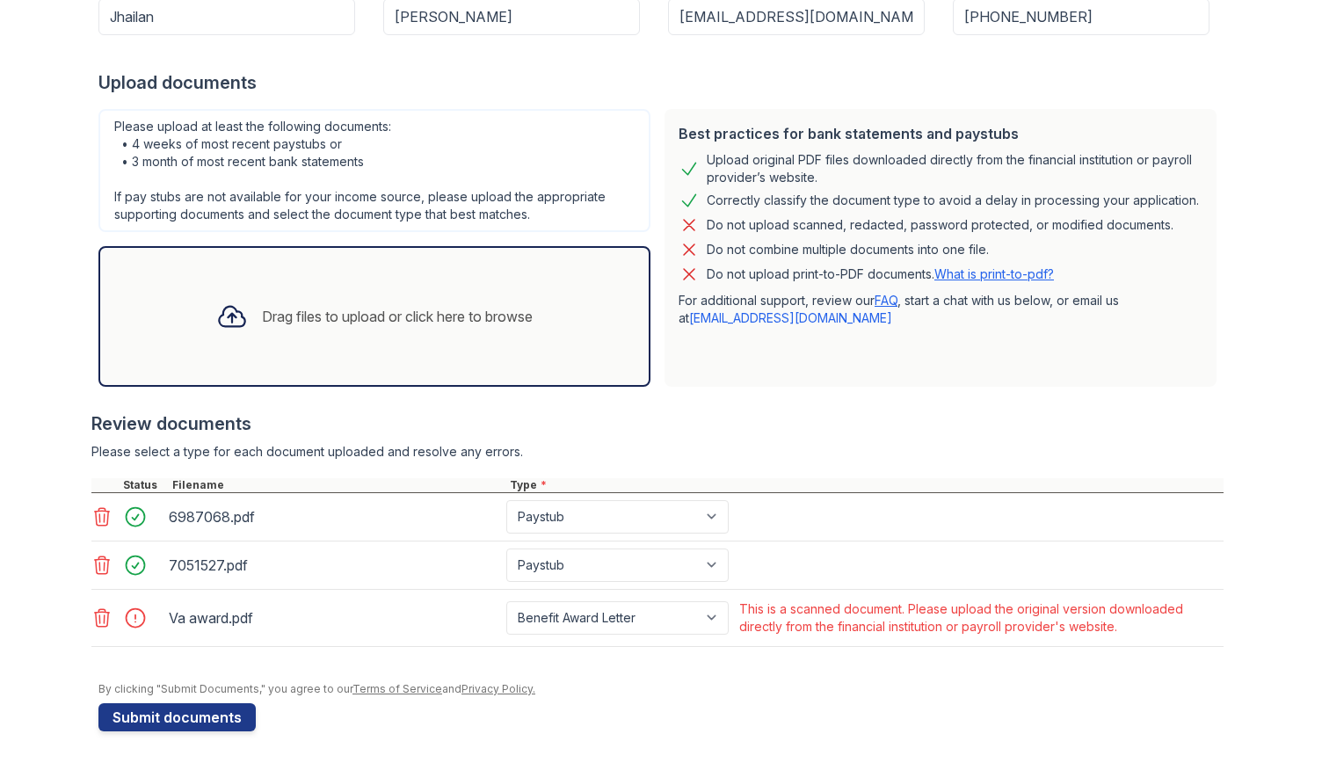
click at [82, 616] on div "Upload Documents for Regalia Bella Terra Please correct the errors below. Appli…" at bounding box center [661, 214] width 1266 height 1104
click at [107, 616] on link at bounding box center [103, 617] width 25 height 21
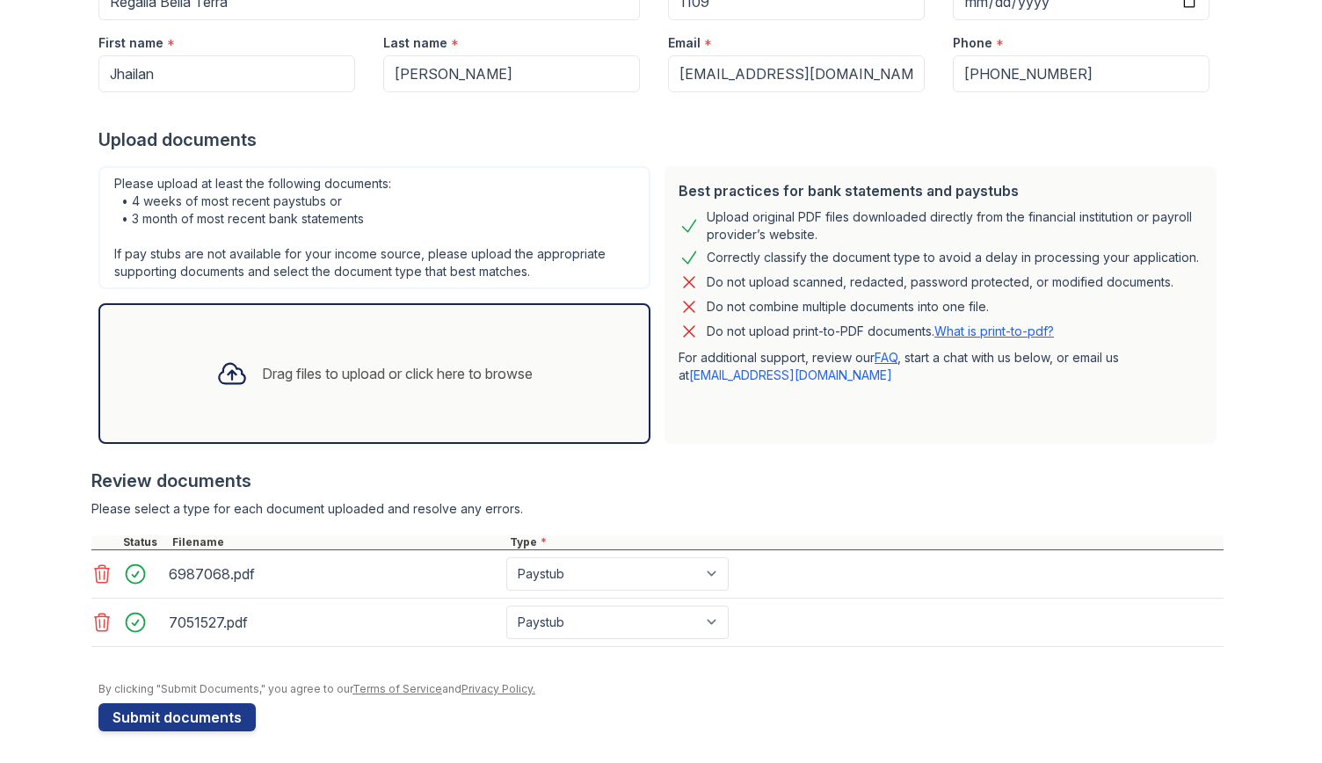
click at [424, 379] on div "Drag files to upload or click here to browse" at bounding box center [397, 373] width 271 height 21
click at [386, 365] on div "Drag files to upload or click here to browse" at bounding box center [397, 373] width 271 height 21
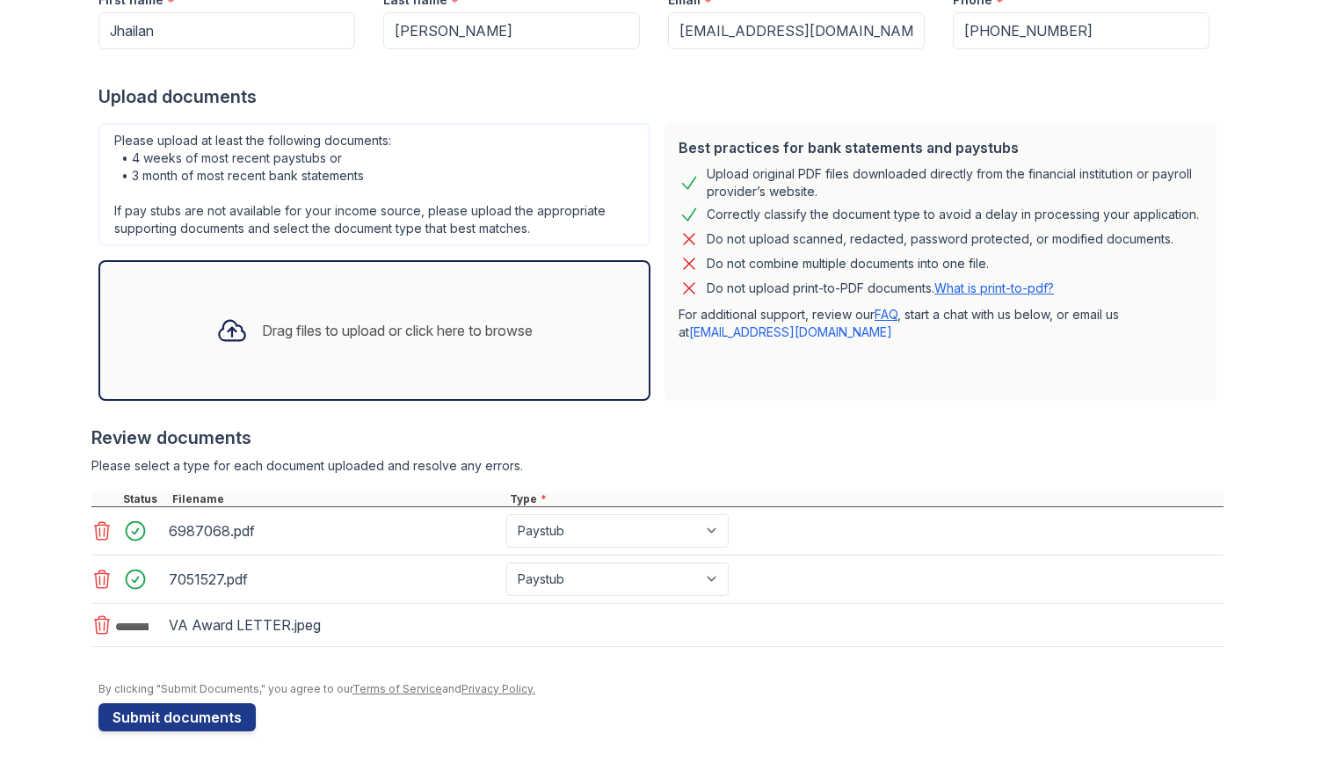
scroll to position [328, 0]
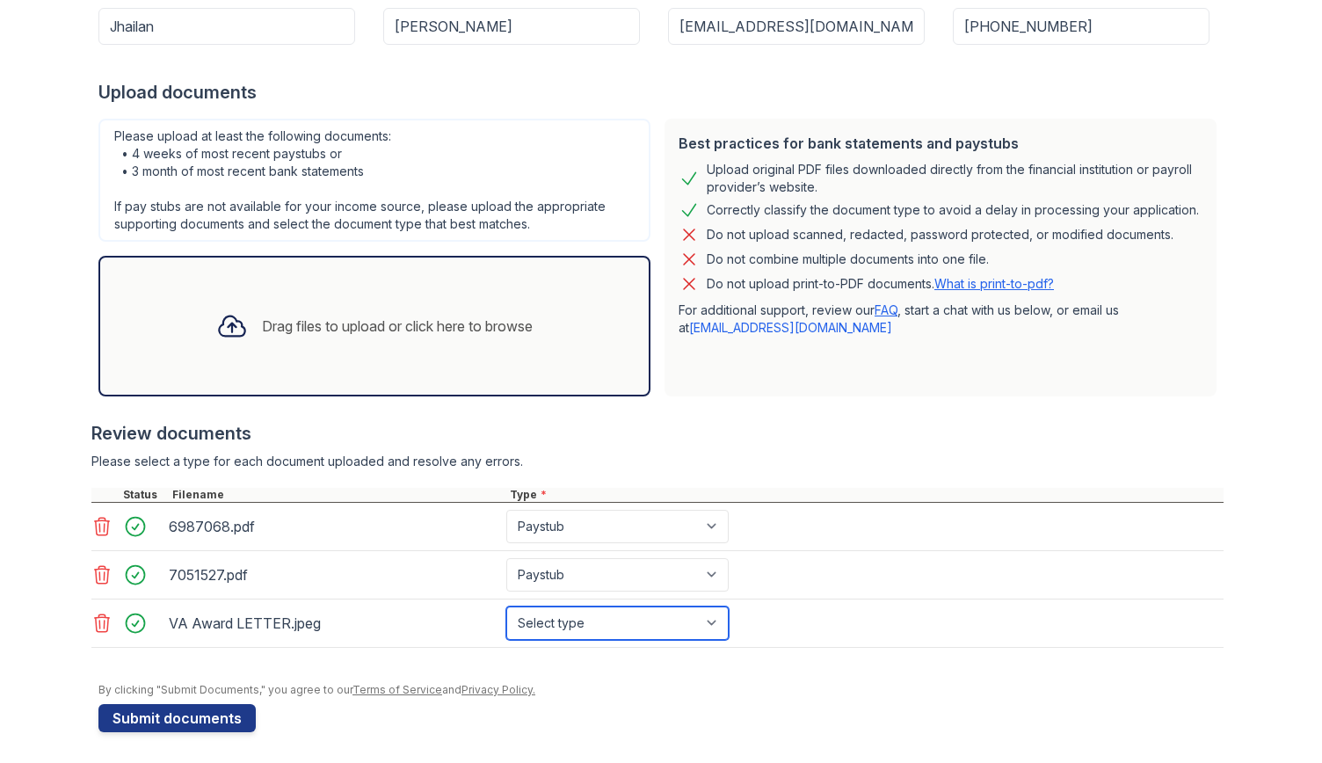
click at [600, 613] on select "Select type Paystub Bank Statement Offer Letter Tax Documents Benefit Award Let…" at bounding box center [617, 622] width 222 height 33
select select "benefit_award_letter"
click at [506, 606] on select "Select type Paystub Bank Statement Offer Letter Tax Documents Benefit Award Let…" at bounding box center [617, 622] width 222 height 33
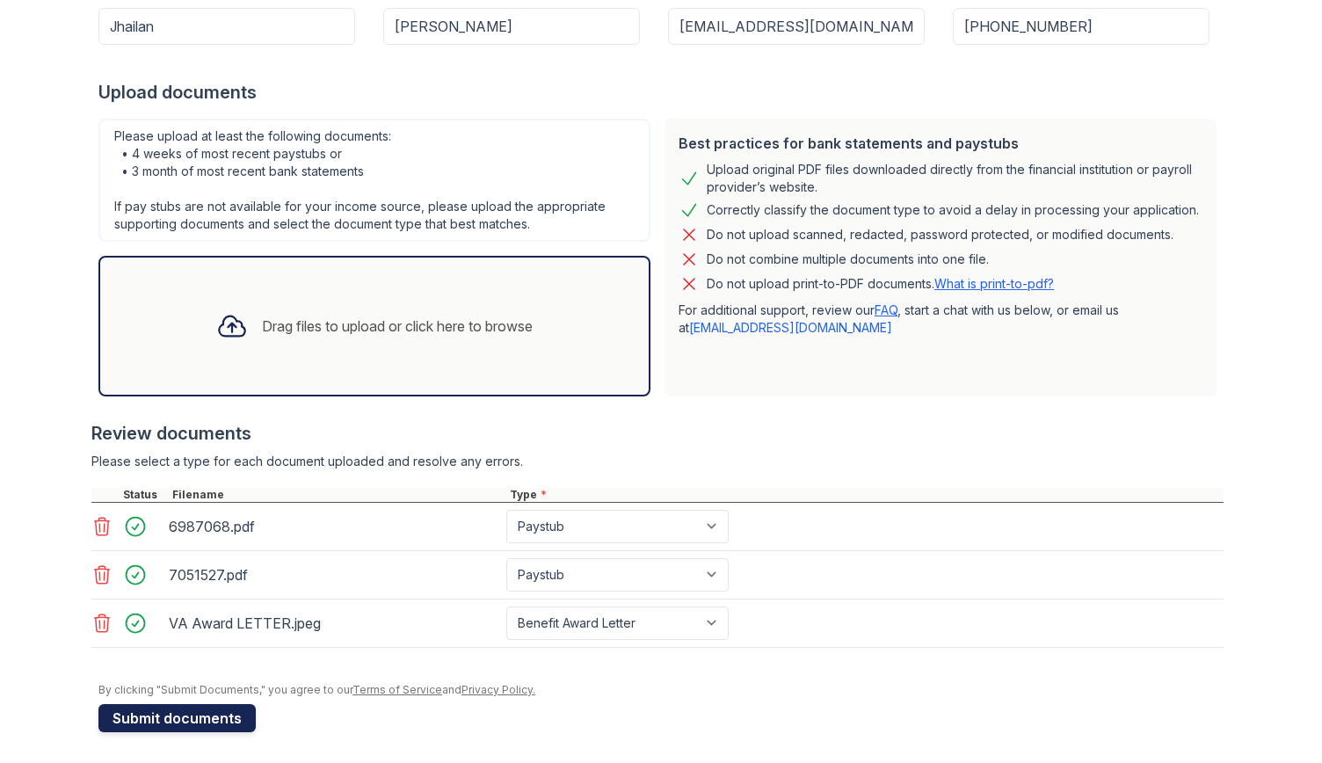
click at [156, 715] on button "Submit documents" at bounding box center [176, 718] width 157 height 28
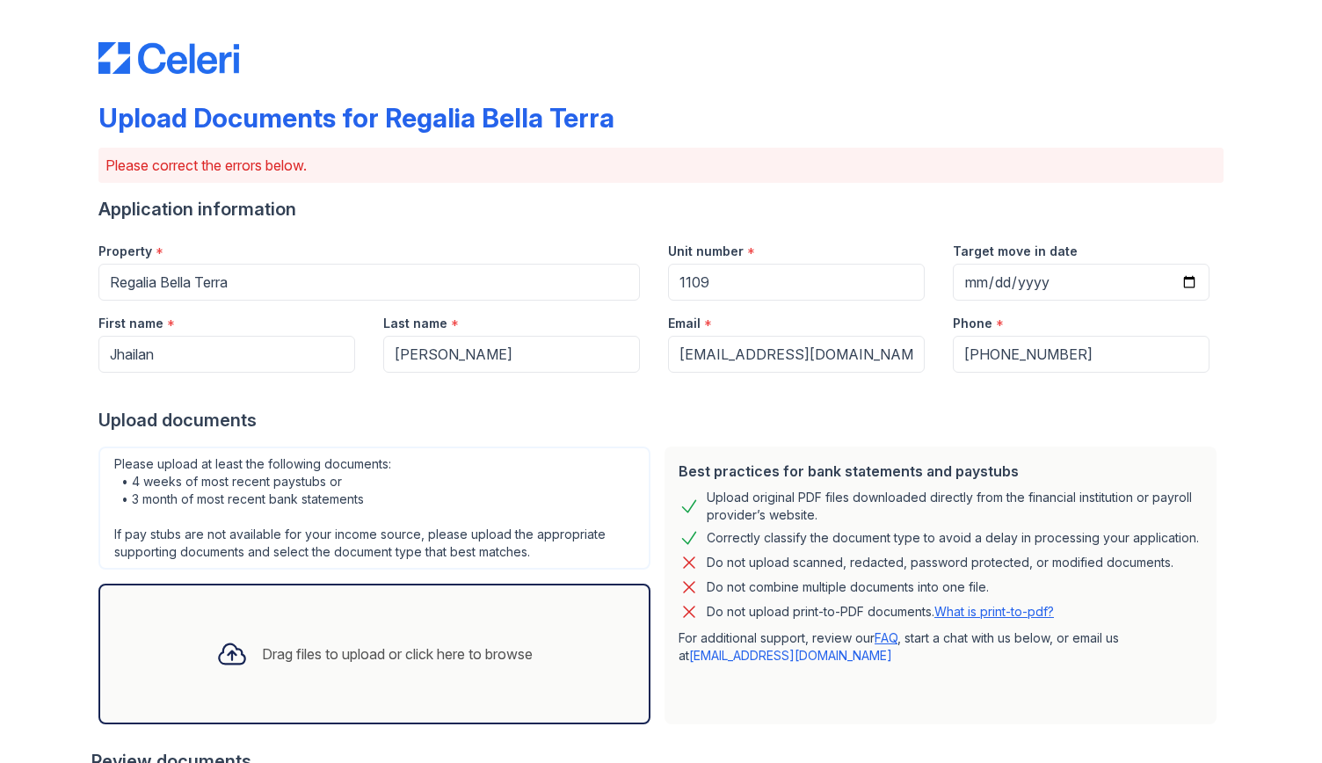
click at [65, 362] on div "Upload Documents for Regalia Bella Terra Please correct the errors below. Appli…" at bounding box center [661, 547] width 1266 height 1095
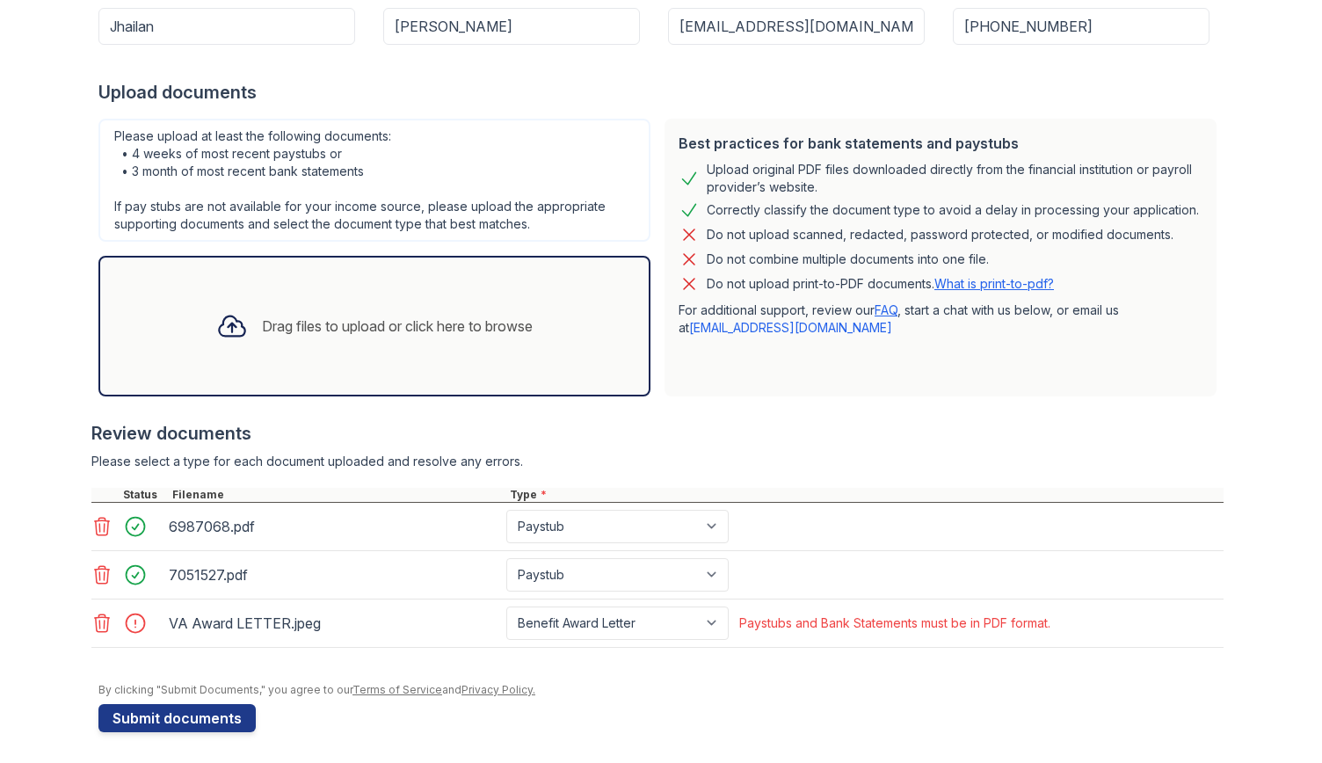
click at [95, 624] on icon at bounding box center [102, 623] width 15 height 18
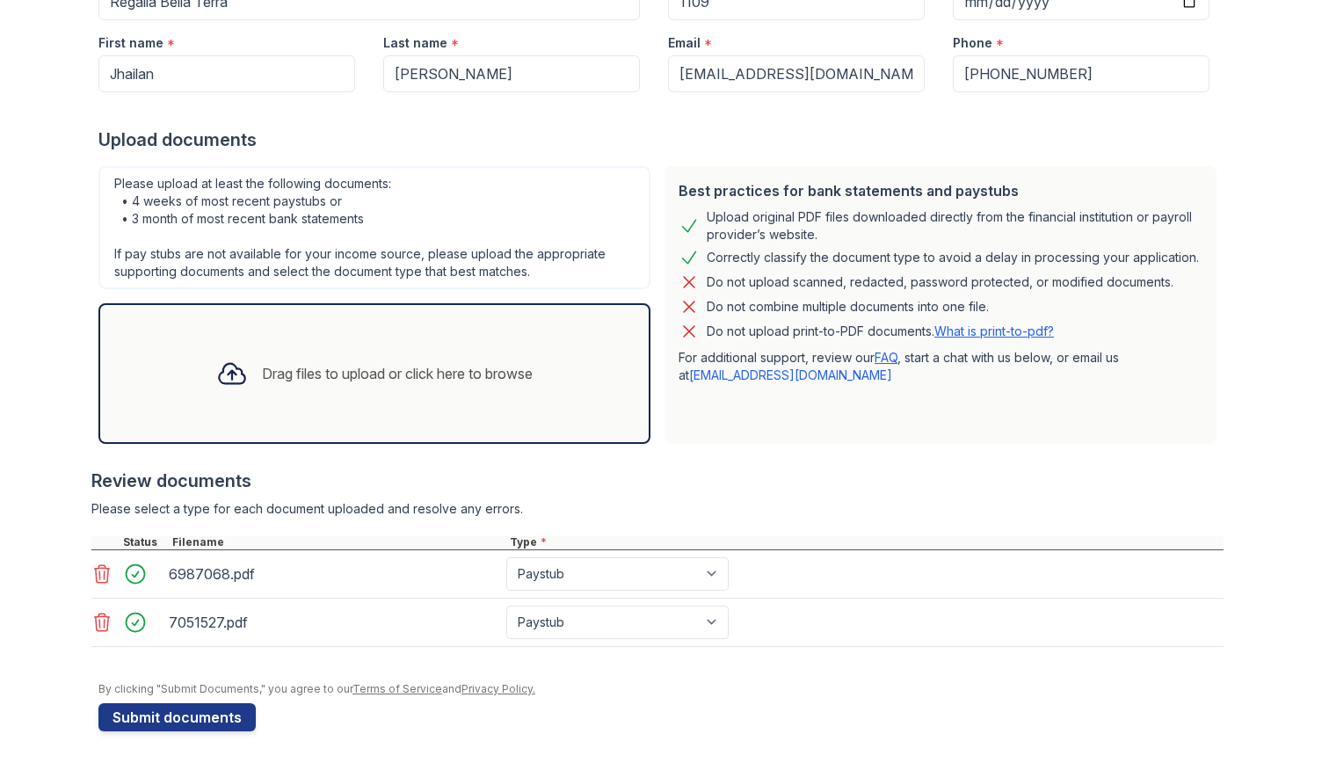
click at [314, 419] on div "Drag files to upload or click here to browse" at bounding box center [374, 373] width 552 height 141
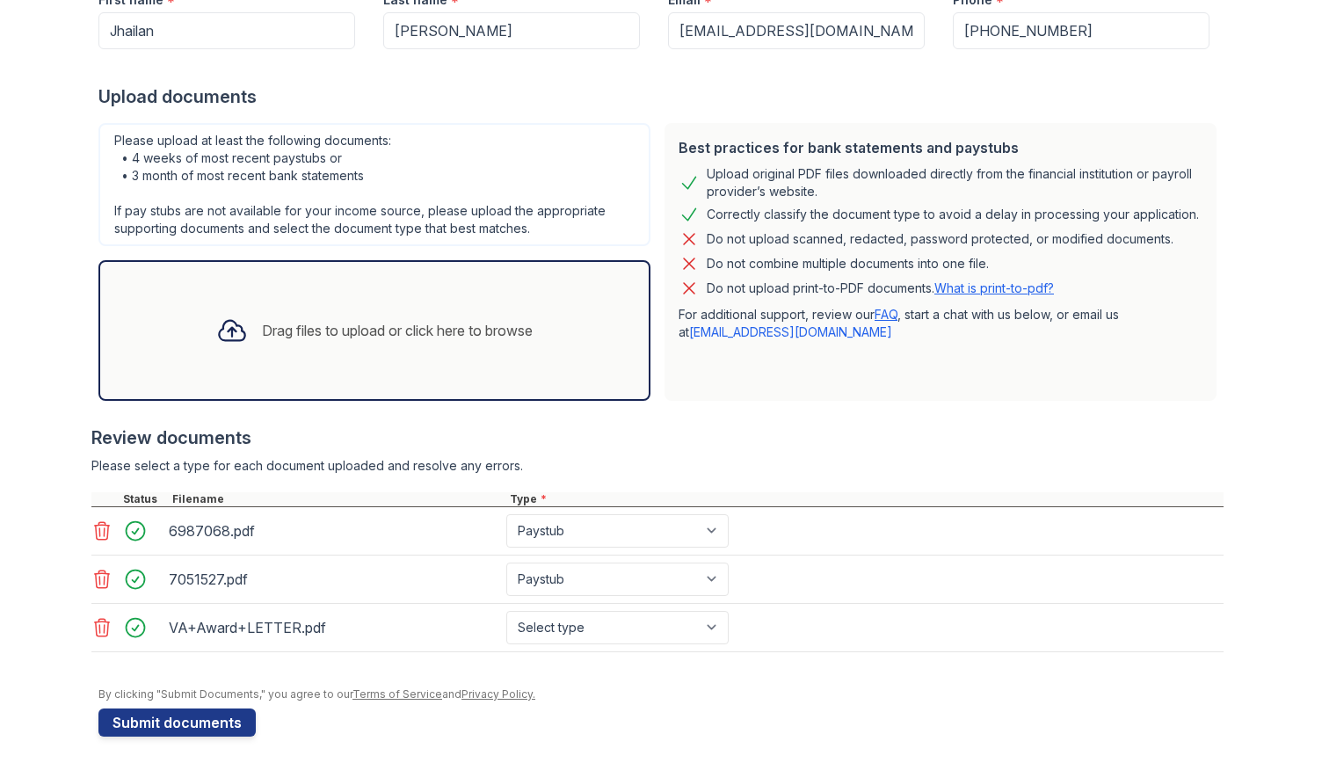
scroll to position [328, 0]
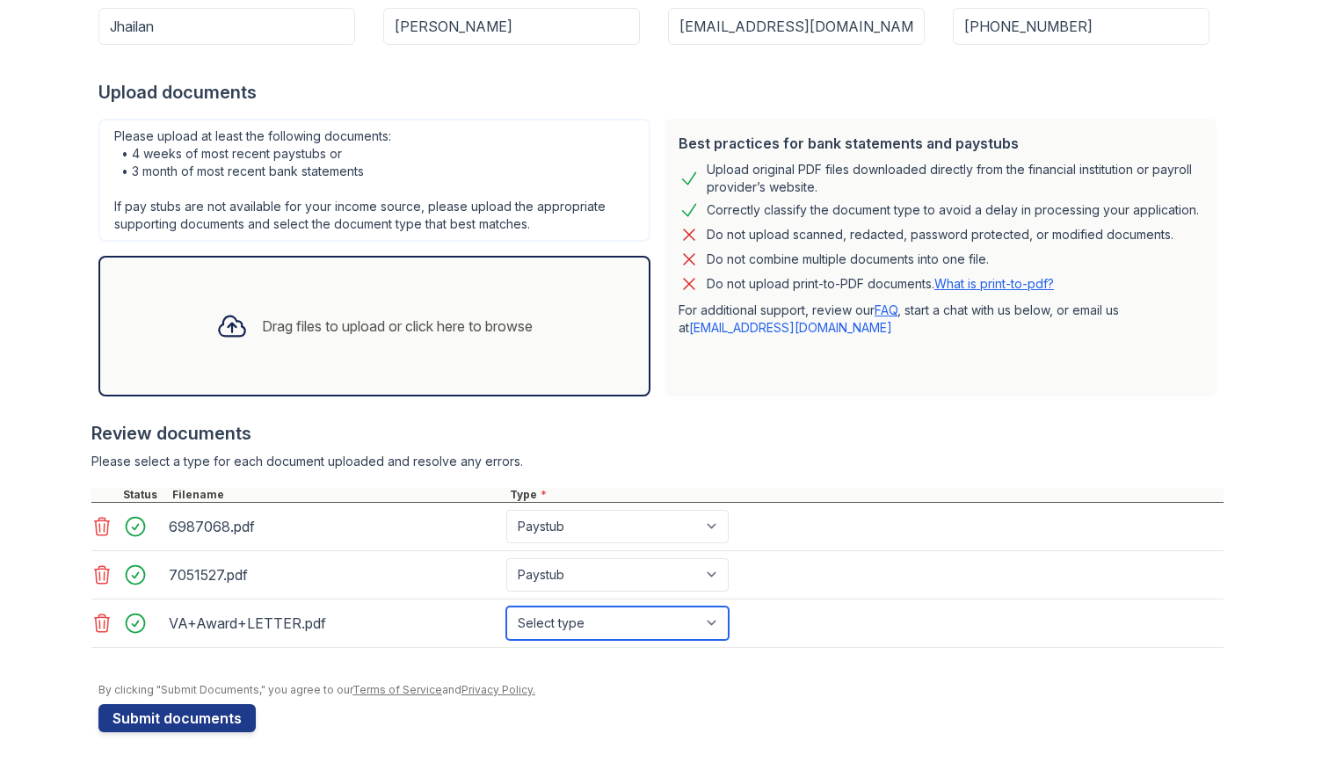
click at [605, 616] on select "Select type Paystub Bank Statement Offer Letter Tax Documents Benefit Award Let…" at bounding box center [617, 622] width 222 height 33
select select "benefit_award_letter"
click at [506, 606] on select "Select type Paystub Bank Statement Offer Letter Tax Documents Benefit Award Let…" at bounding box center [617, 622] width 222 height 33
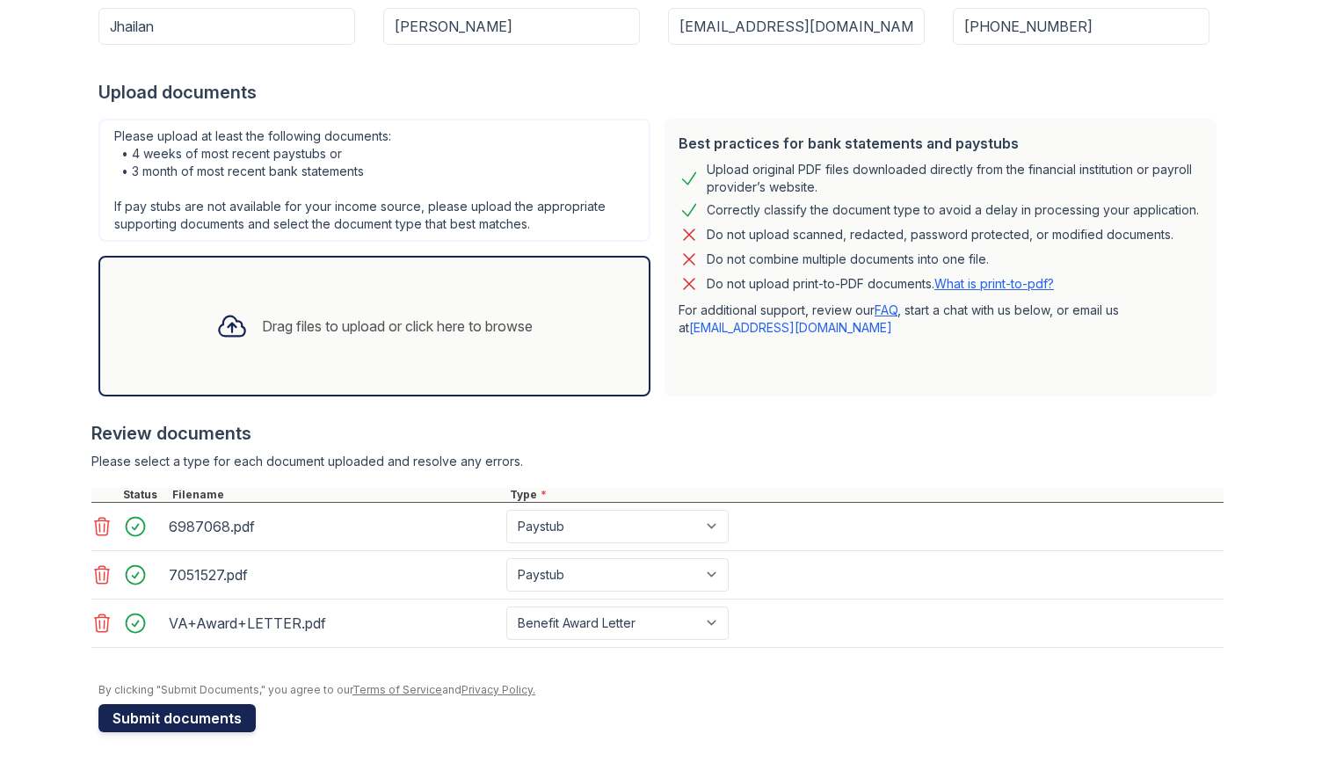
click at [168, 713] on button "Submit documents" at bounding box center [176, 718] width 157 height 28
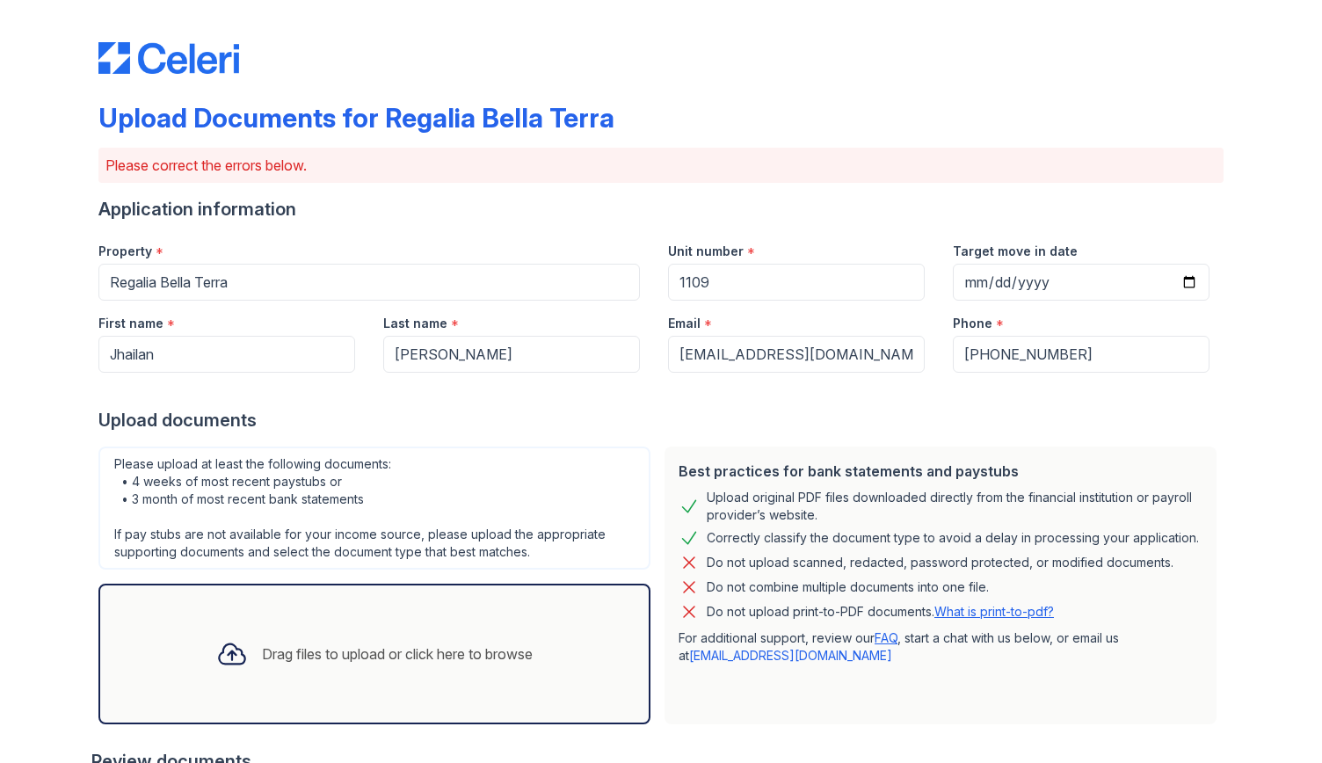
scroll to position [338, 0]
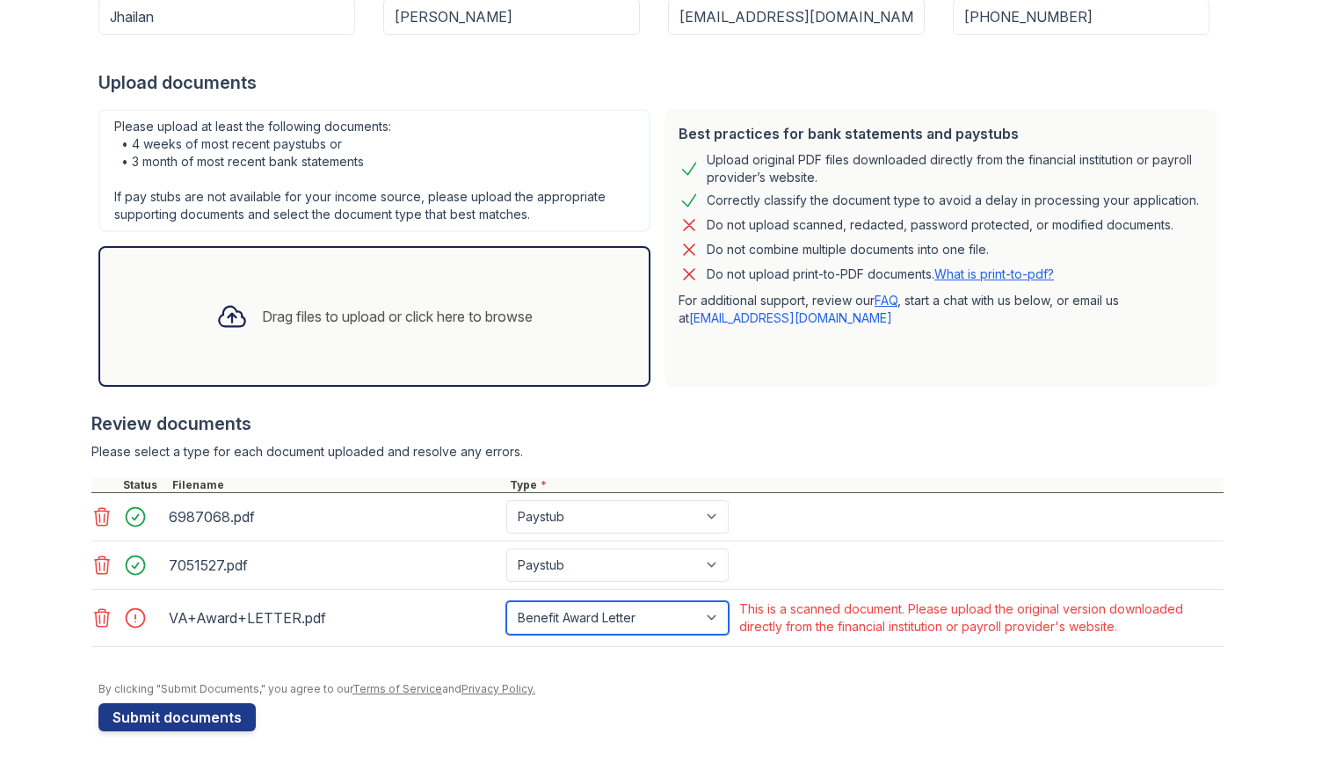
click at [614, 614] on select "Paystub Bank Statement Offer Letter Tax Documents Benefit Award Letter Investme…" at bounding box center [617, 617] width 222 height 33
click at [533, 671] on div at bounding box center [660, 674] width 1125 height 18
click at [95, 616] on icon at bounding box center [101, 617] width 21 height 21
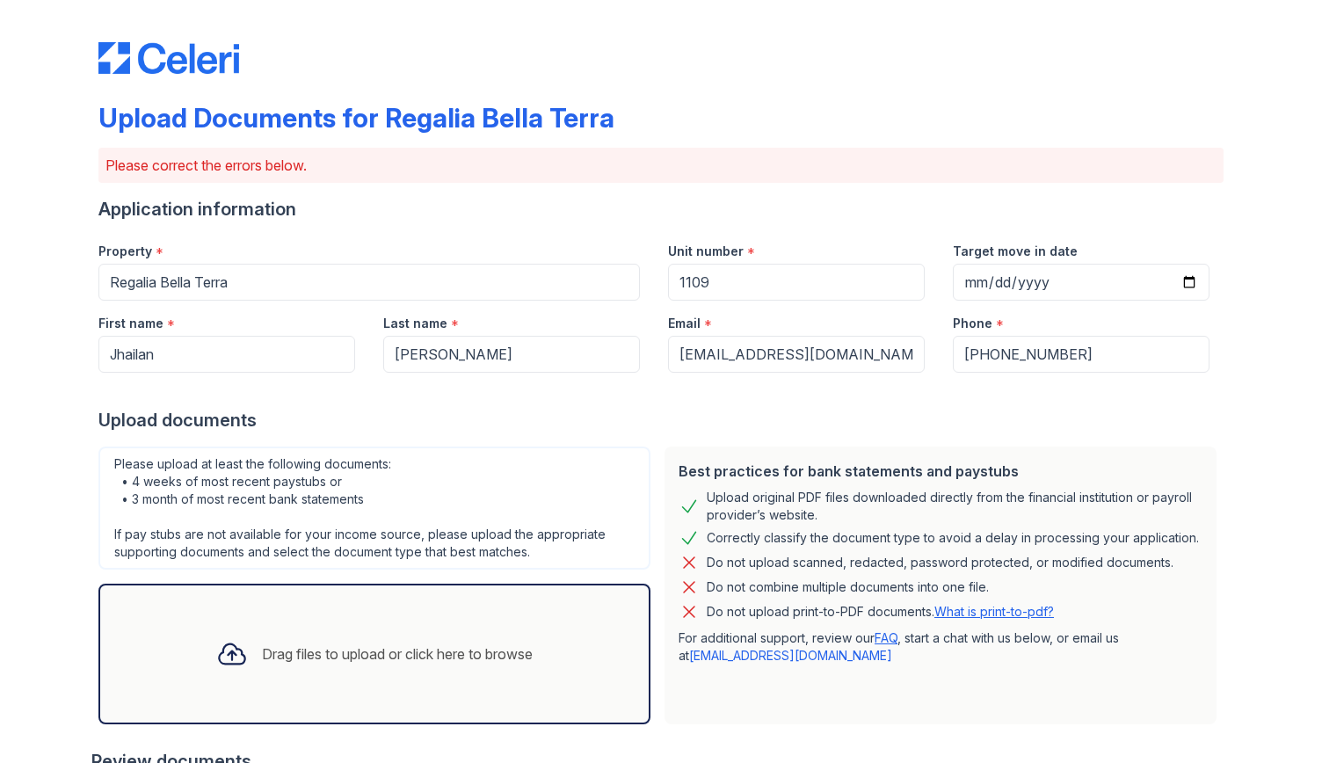
scroll to position [280, 0]
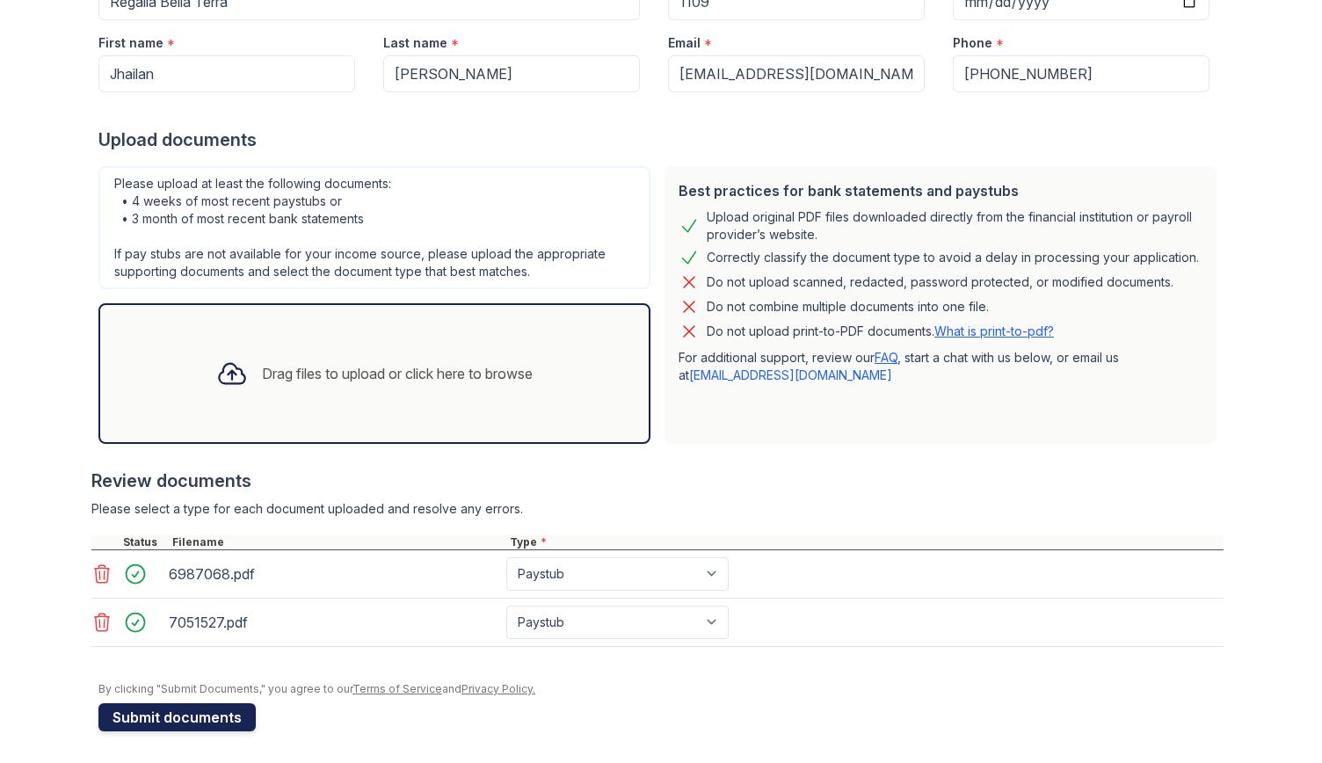
click at [171, 719] on button "Submit documents" at bounding box center [176, 717] width 157 height 28
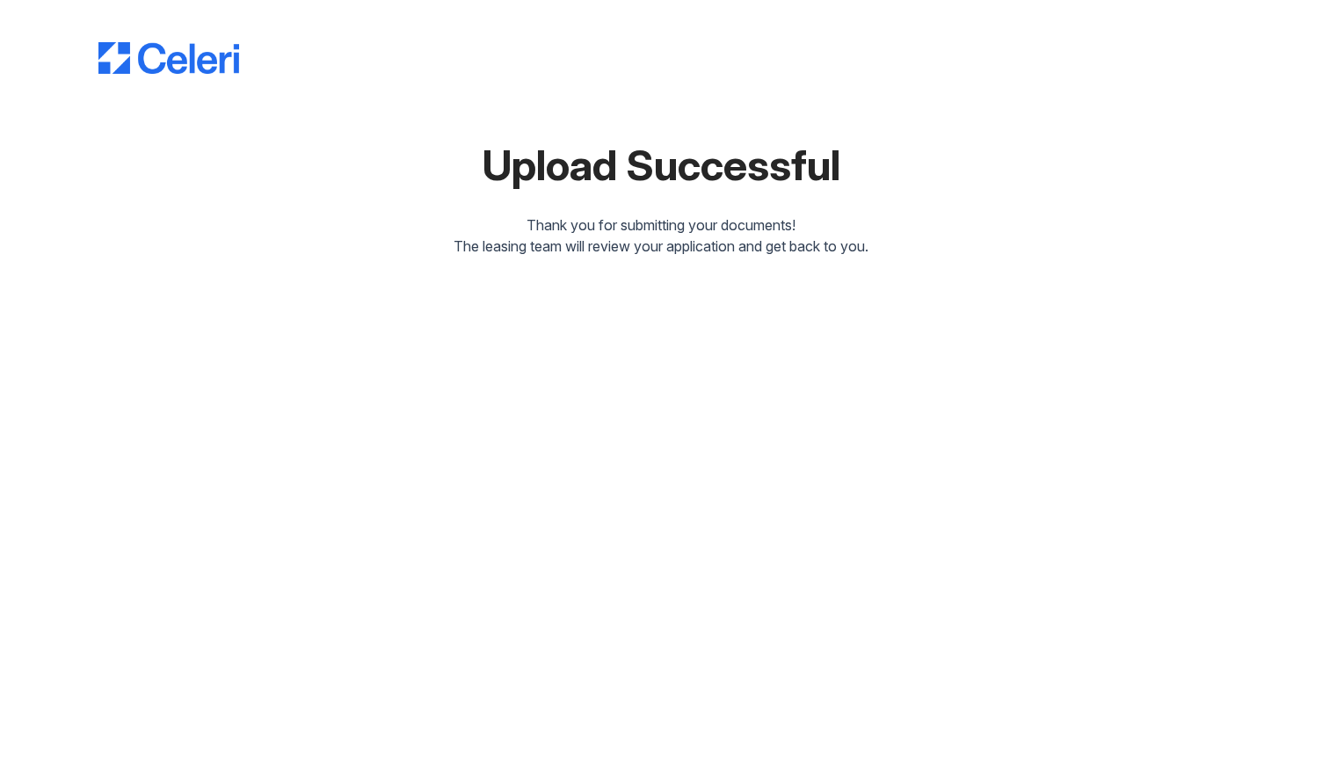
click at [505, 385] on div "Upload Successful Thank you for submitting your documents! The leasing team wil…" at bounding box center [661, 381] width 1322 height 763
